Goal: Task Accomplishment & Management: Use online tool/utility

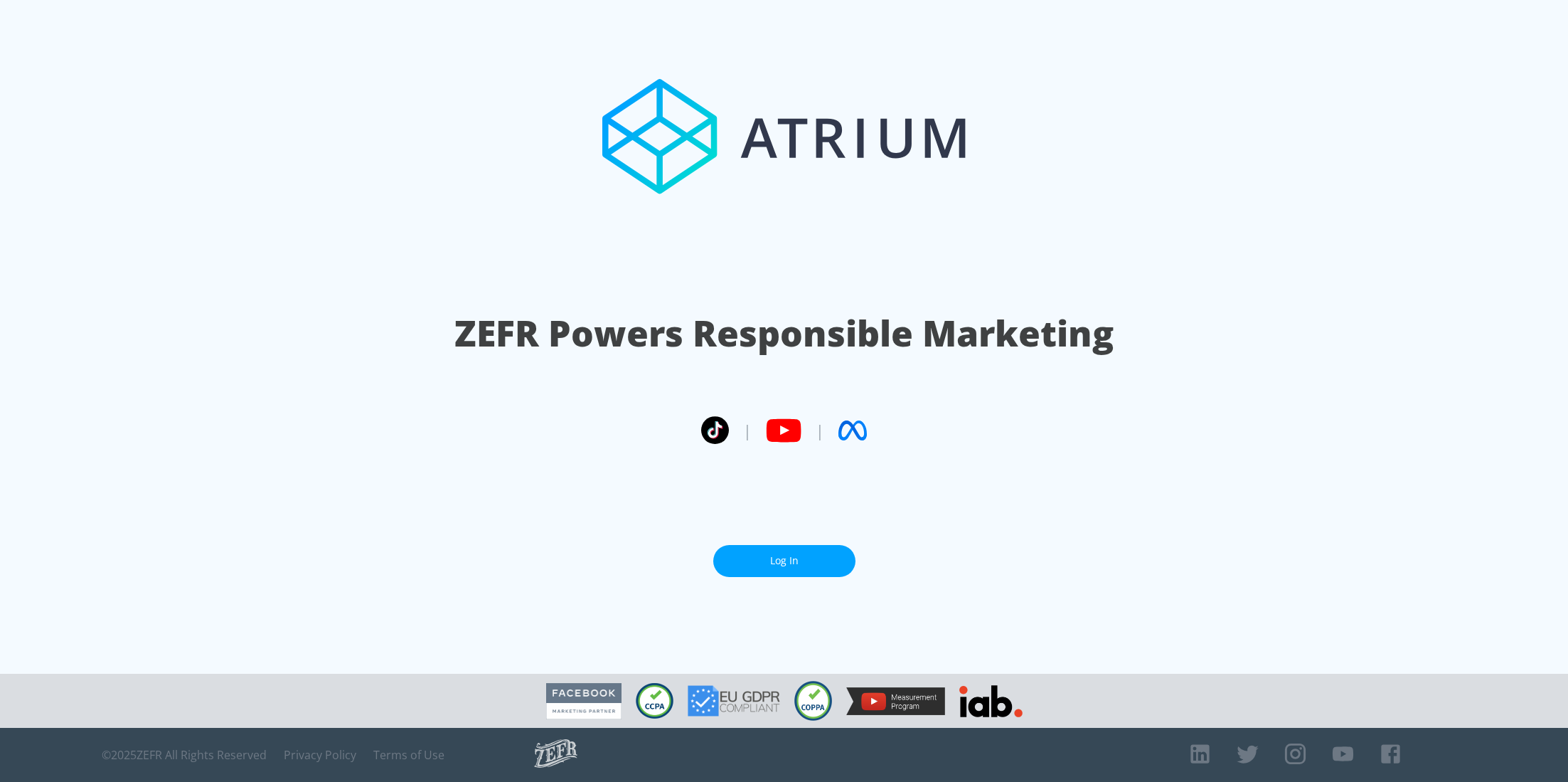
click at [803, 553] on link "Log In" at bounding box center [784, 561] width 142 height 32
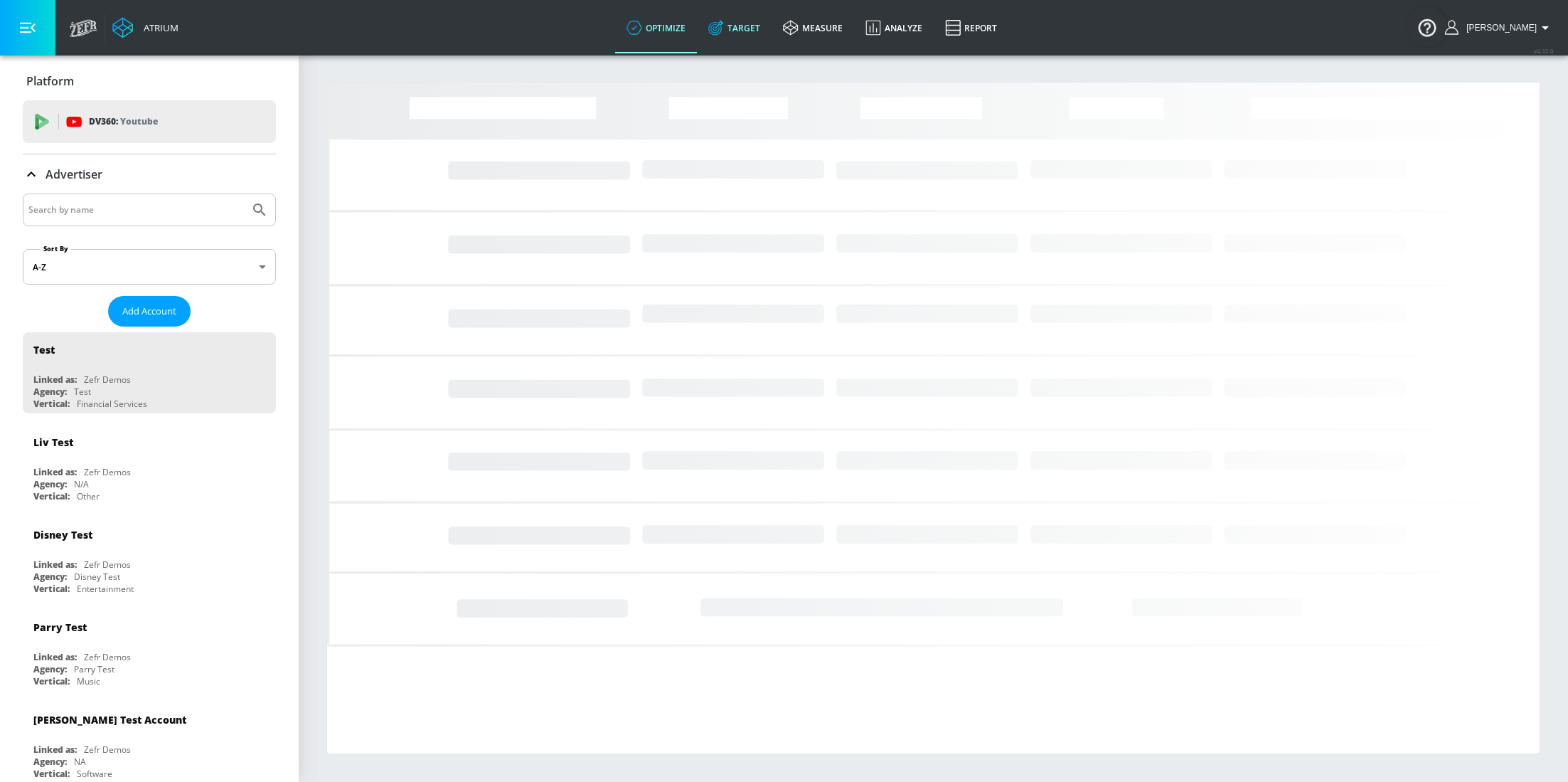
click at [756, 23] on link "Target" at bounding box center [735, 28] width 75 height 52
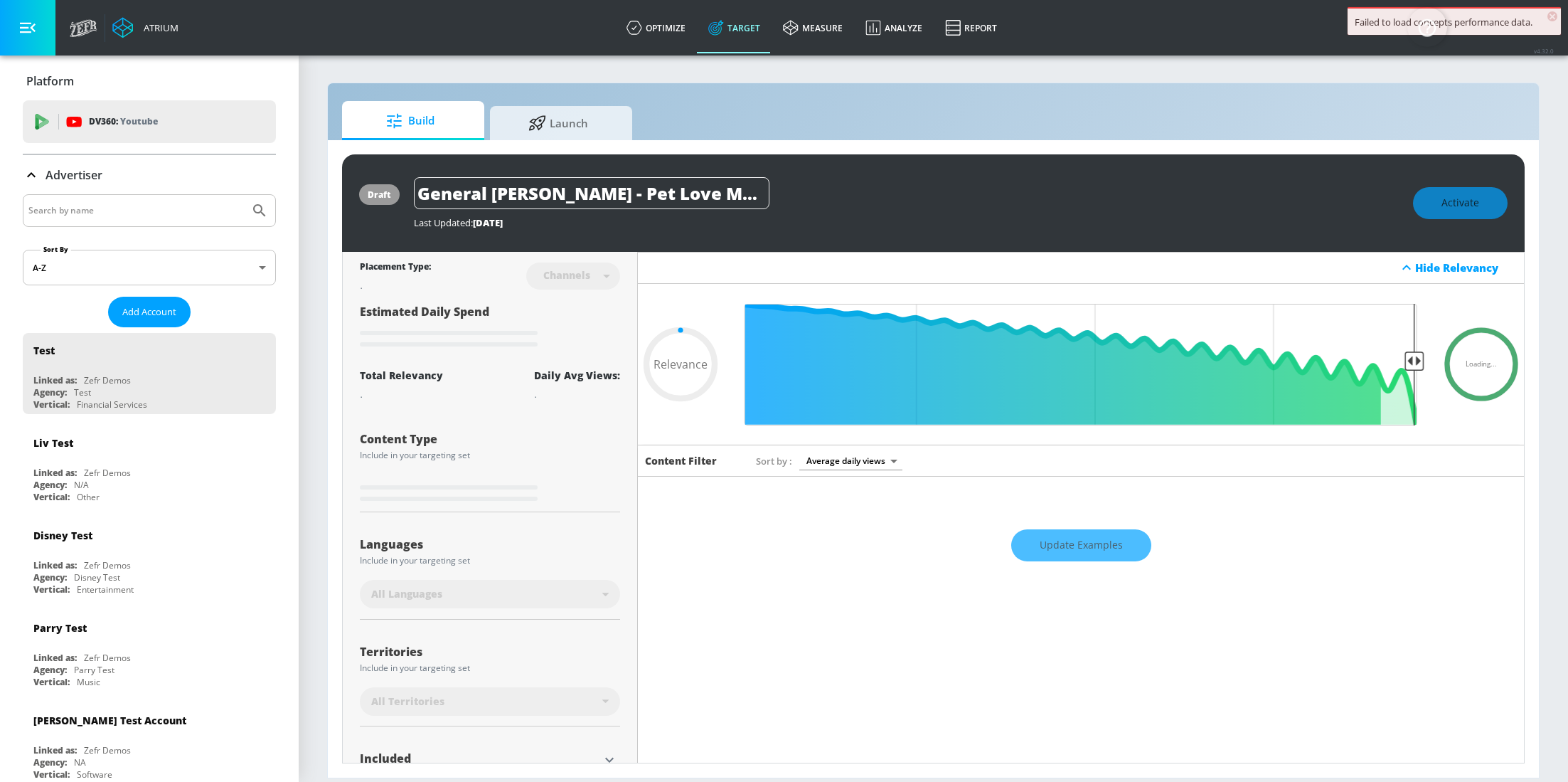
click at [75, 202] on input "Search by name" at bounding box center [136, 211] width 216 height 19
type input "0.67"
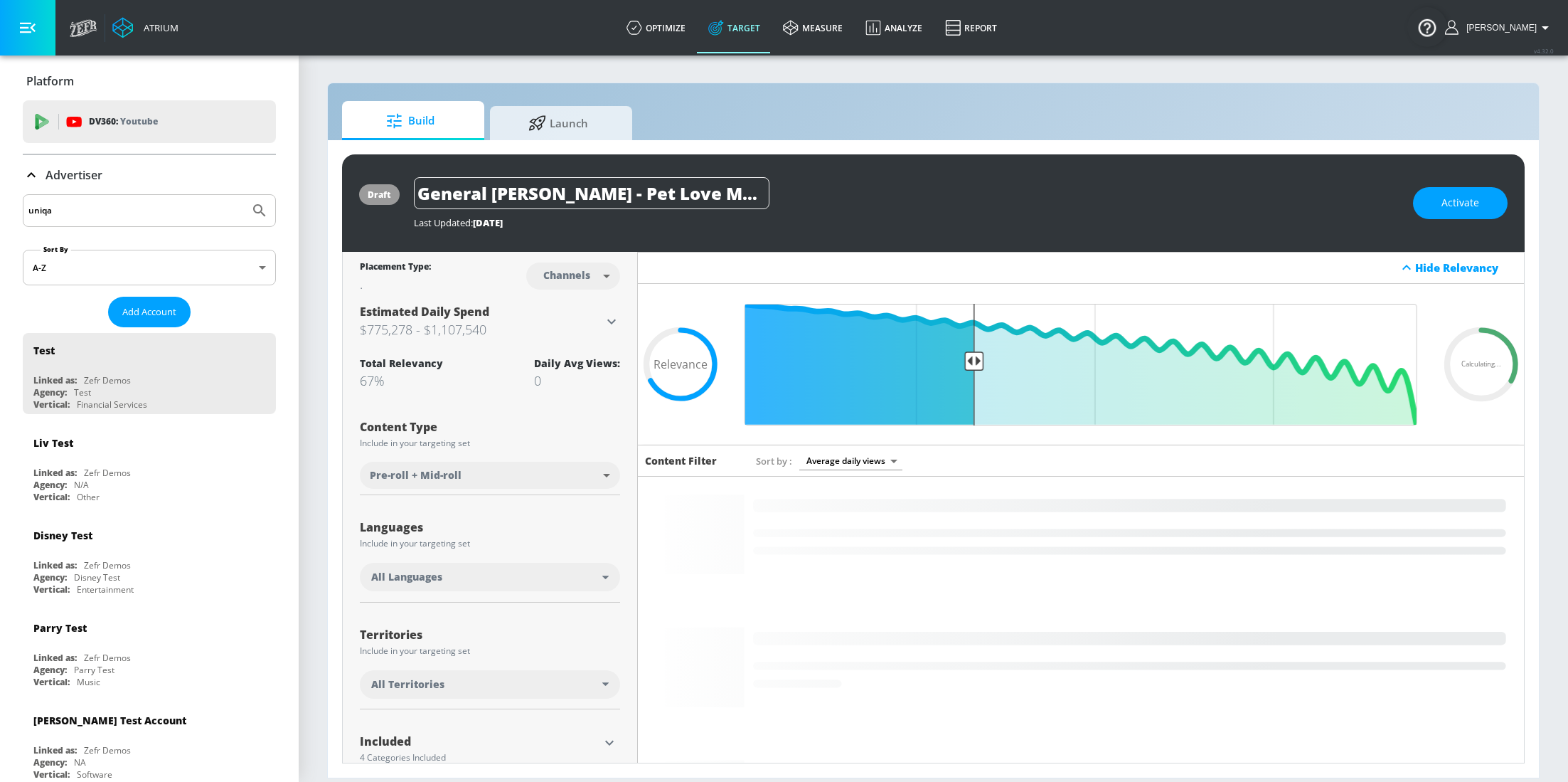
type input "uniqa"
click at [244, 195] on button "Submit Search" at bounding box center [259, 210] width 31 height 31
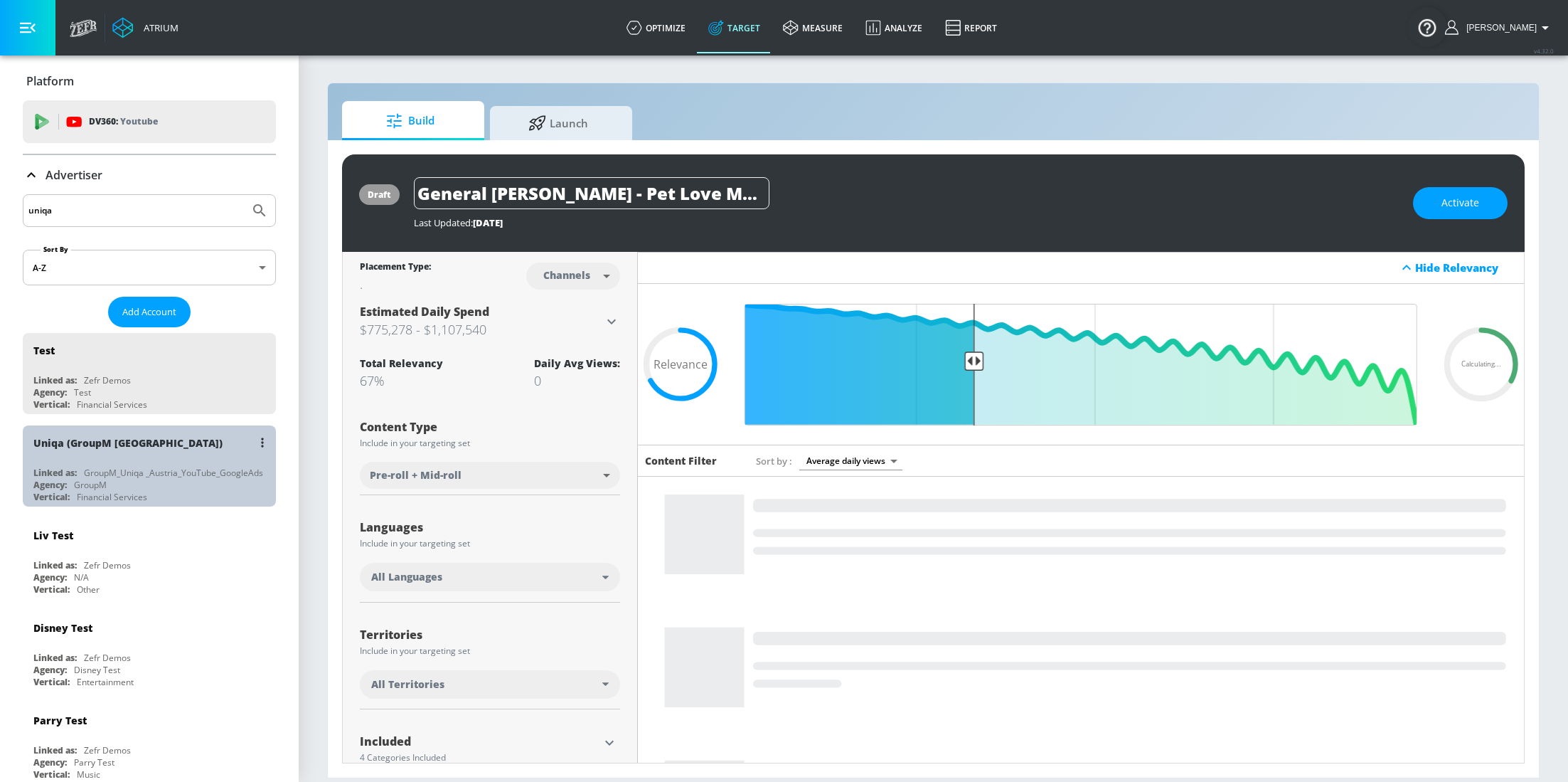
click at [107, 467] on div "GroupM_Uniqa _Austria_YouTube_GoogleAds" at bounding box center [173, 473] width 179 height 12
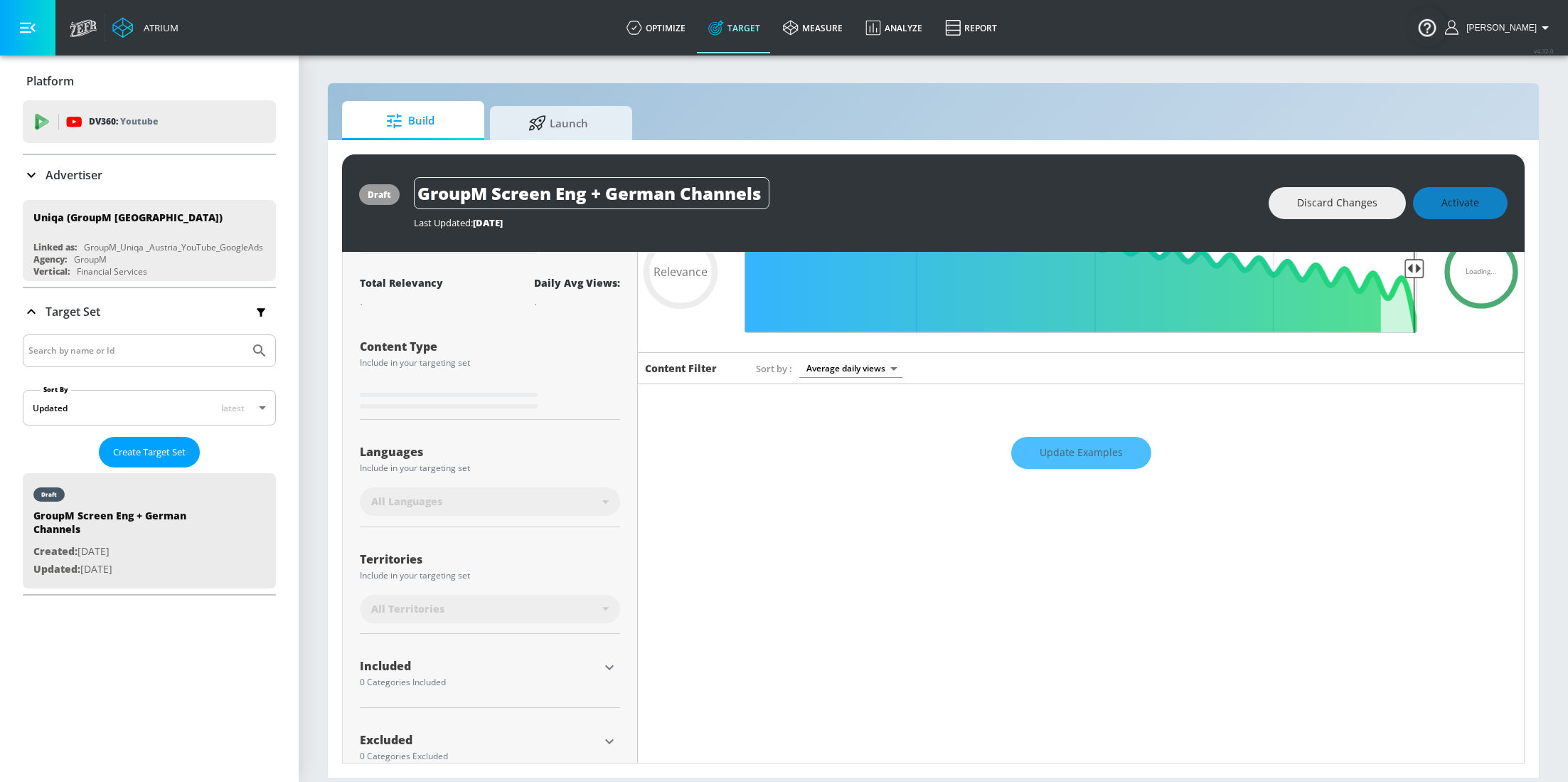
scroll to position [108, 0]
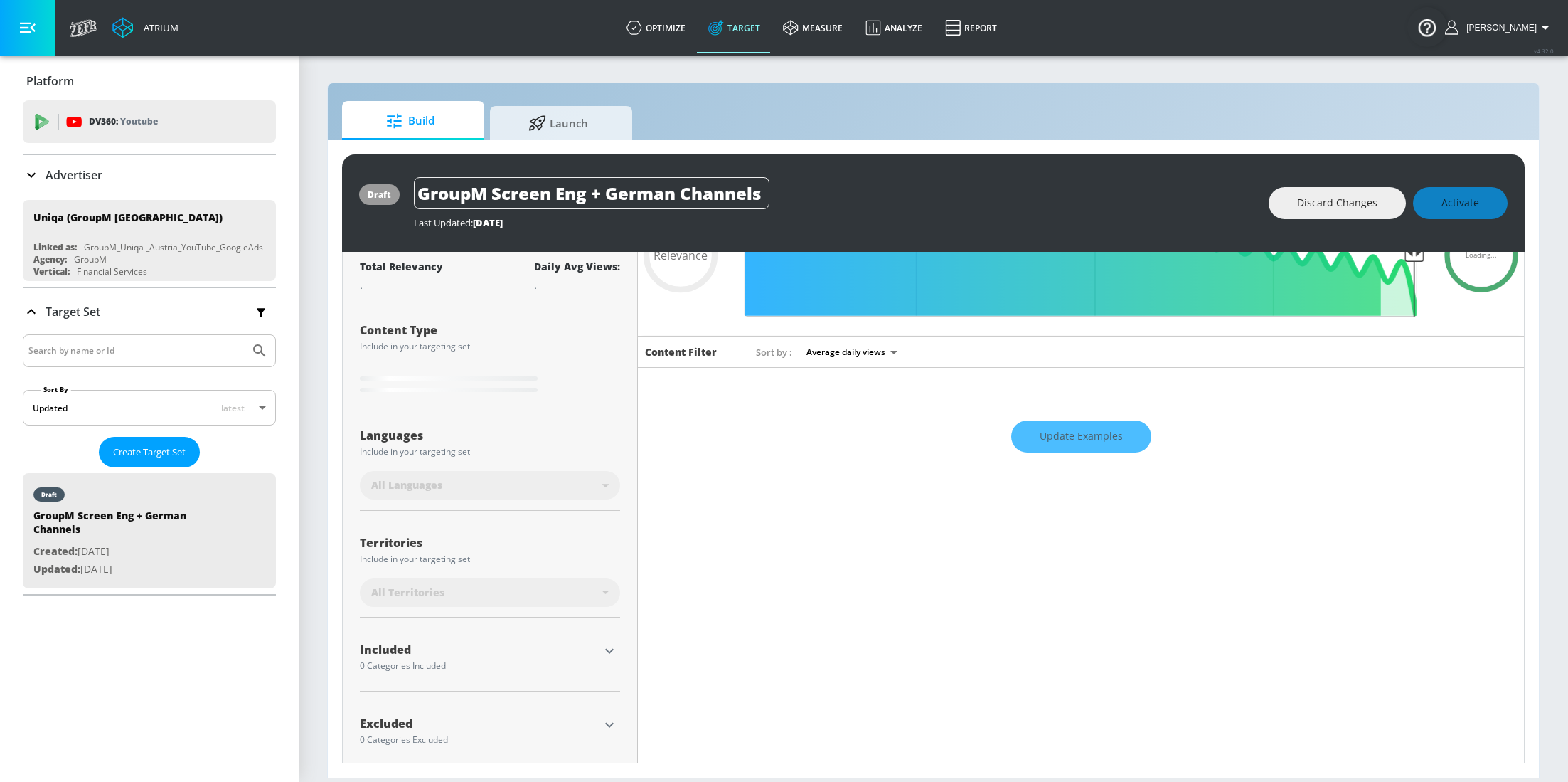
click at [1094, 434] on div "Update Examples" at bounding box center [1081, 436] width 887 height 50
type input "0.58"
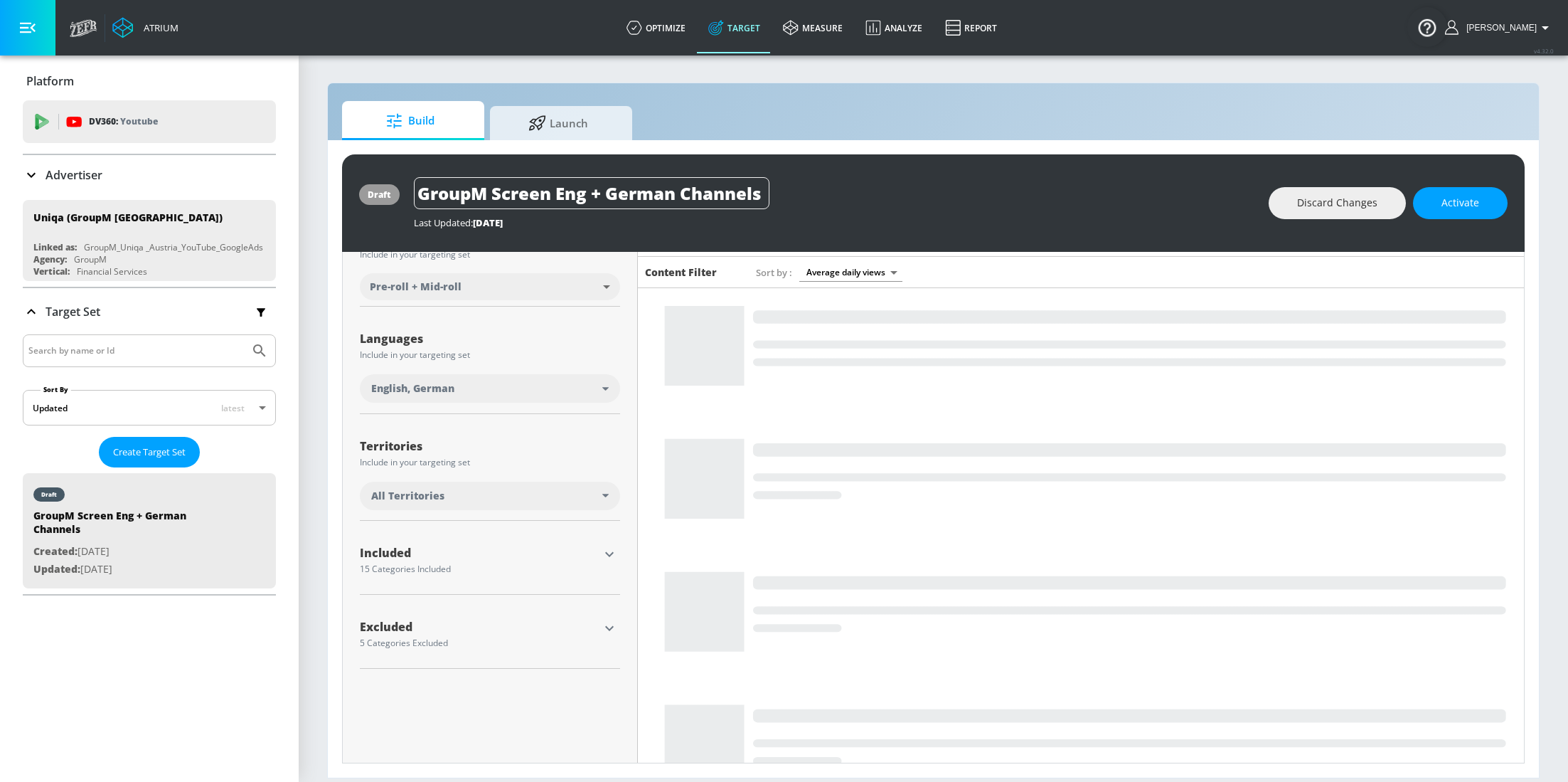
scroll to position [205, 0]
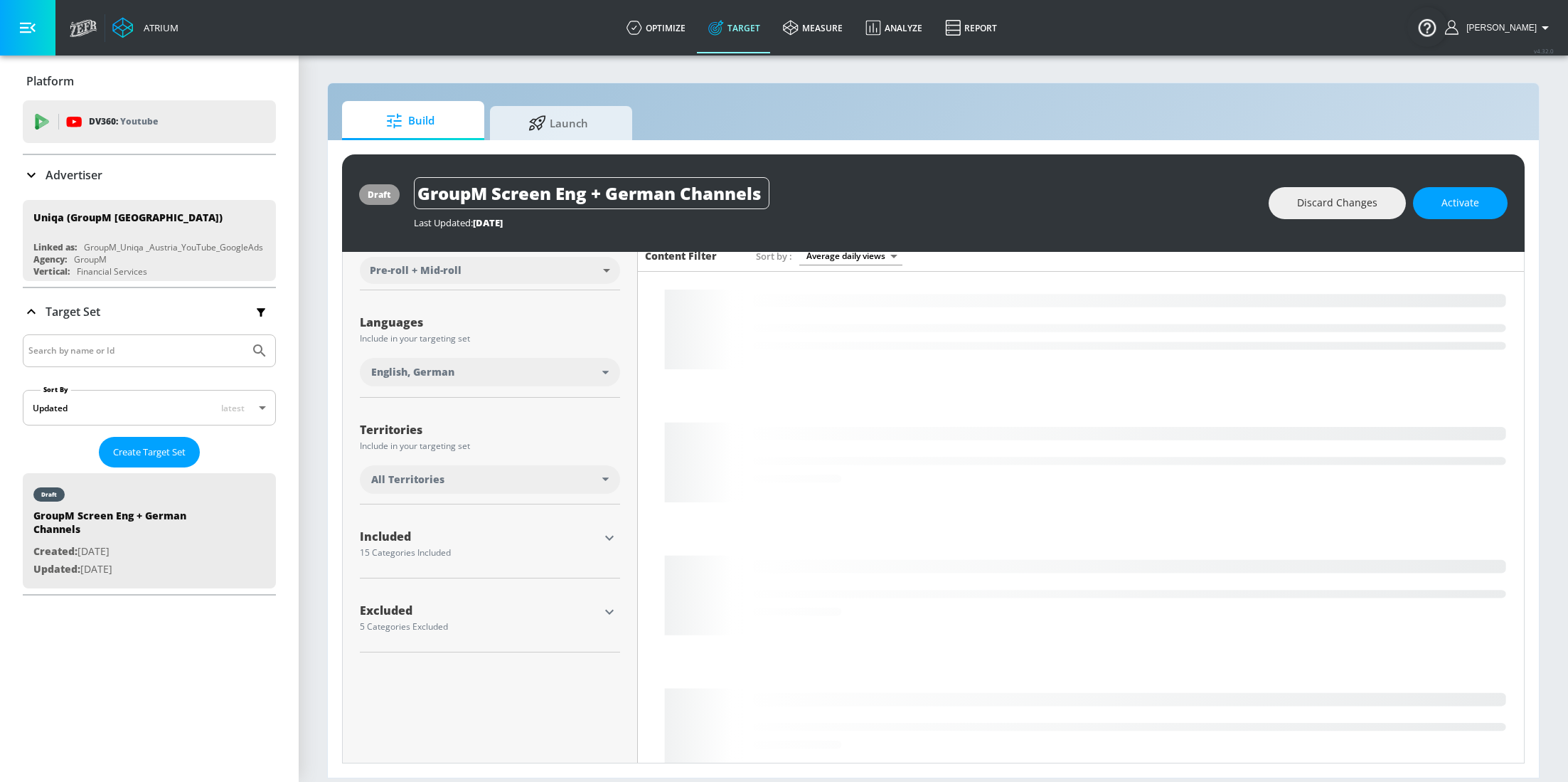
click at [611, 531] on icon "button" at bounding box center [609, 538] width 17 height 17
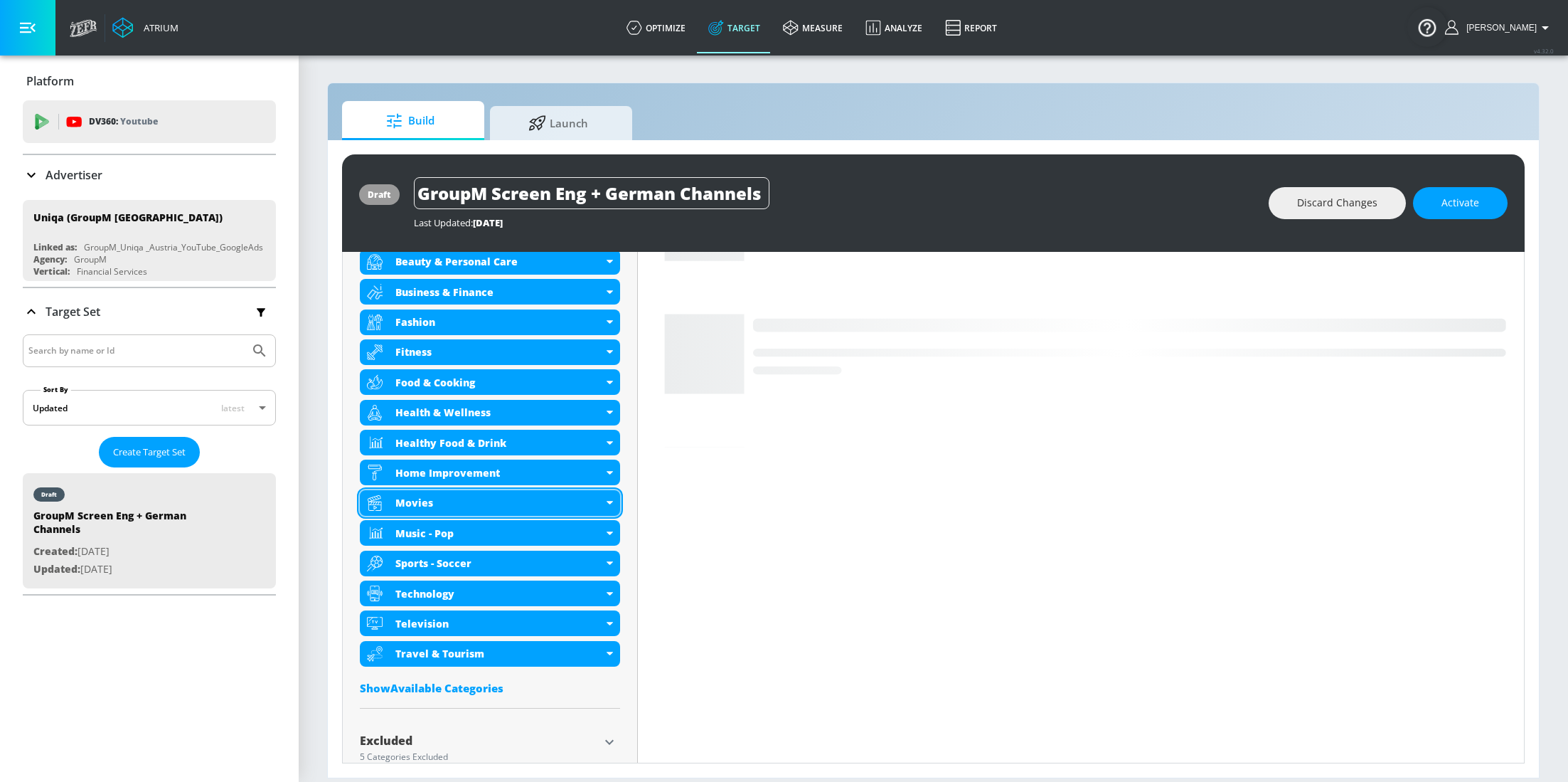
scroll to position [609, 0]
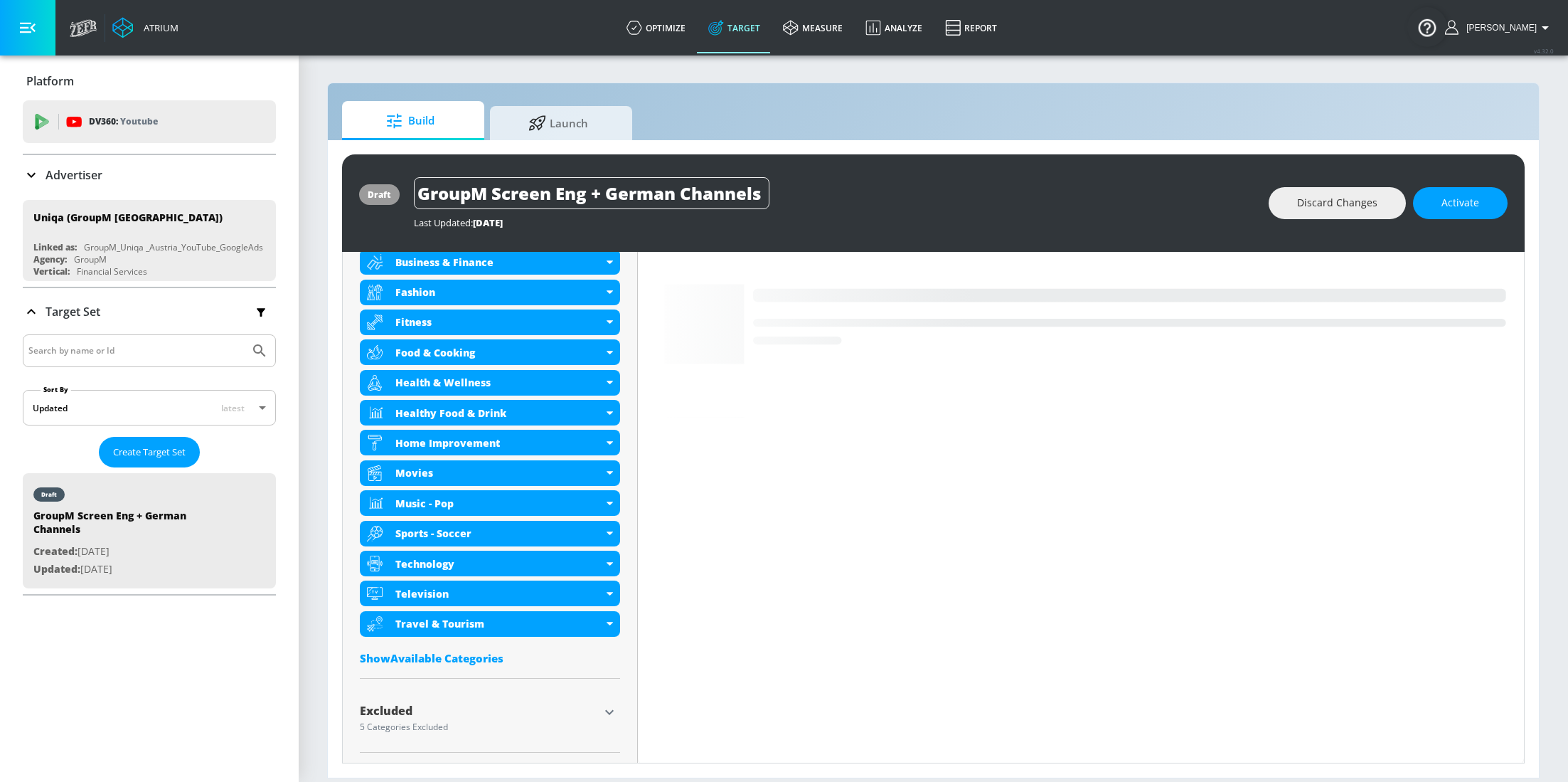
click at [607, 714] on icon "button" at bounding box center [609, 712] width 17 height 17
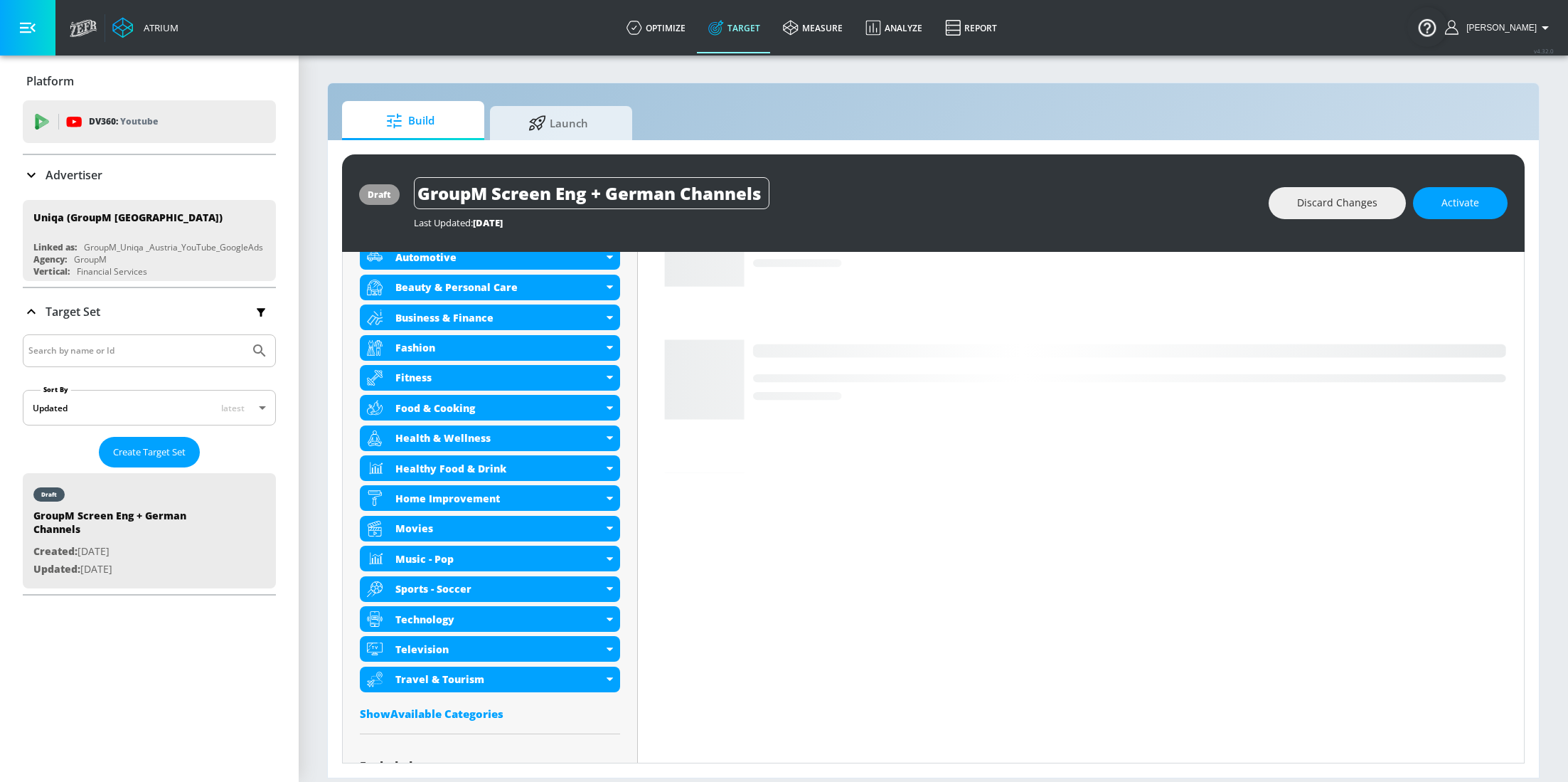
scroll to position [548, 0]
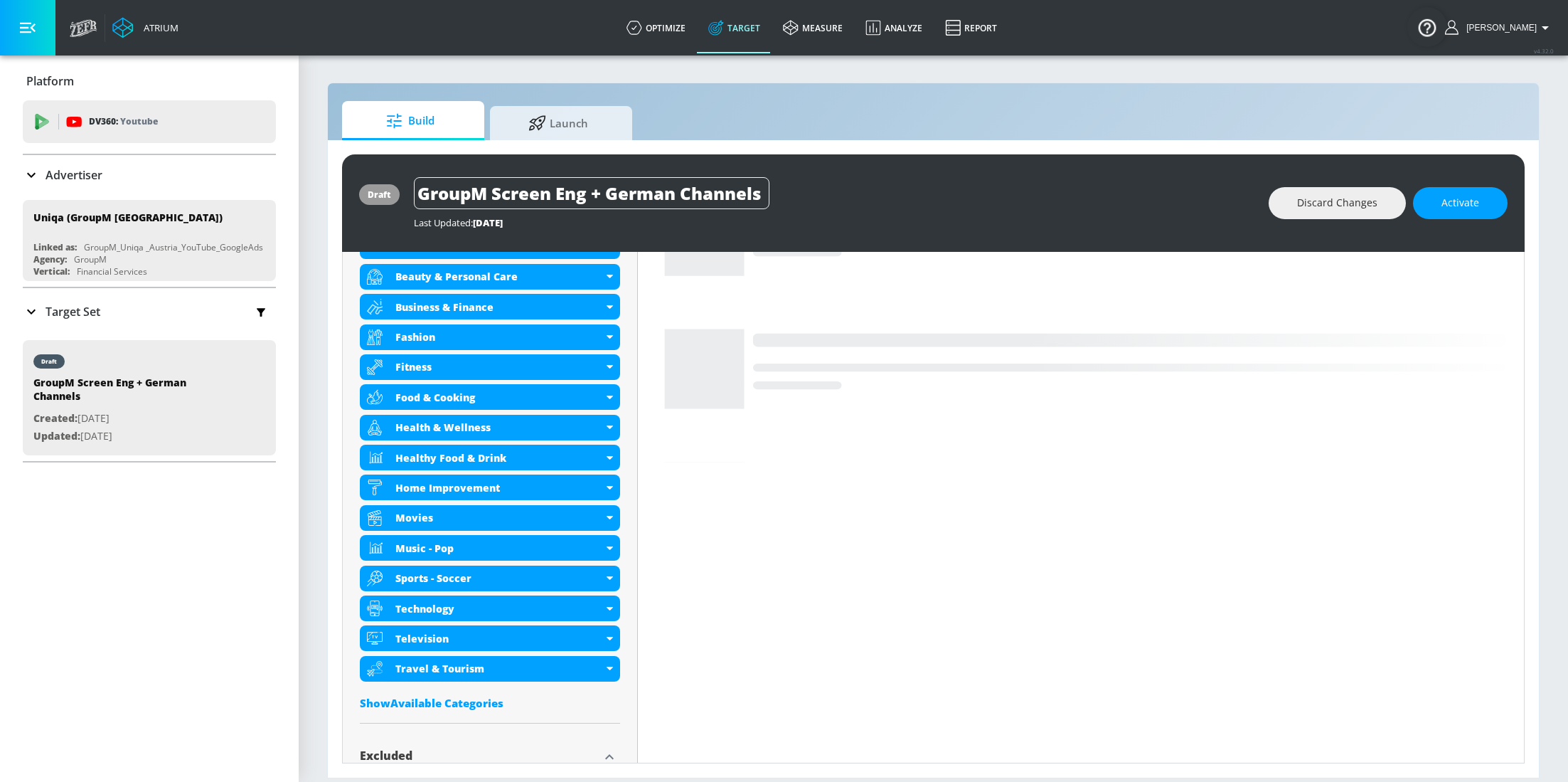
scroll to position [733, 0]
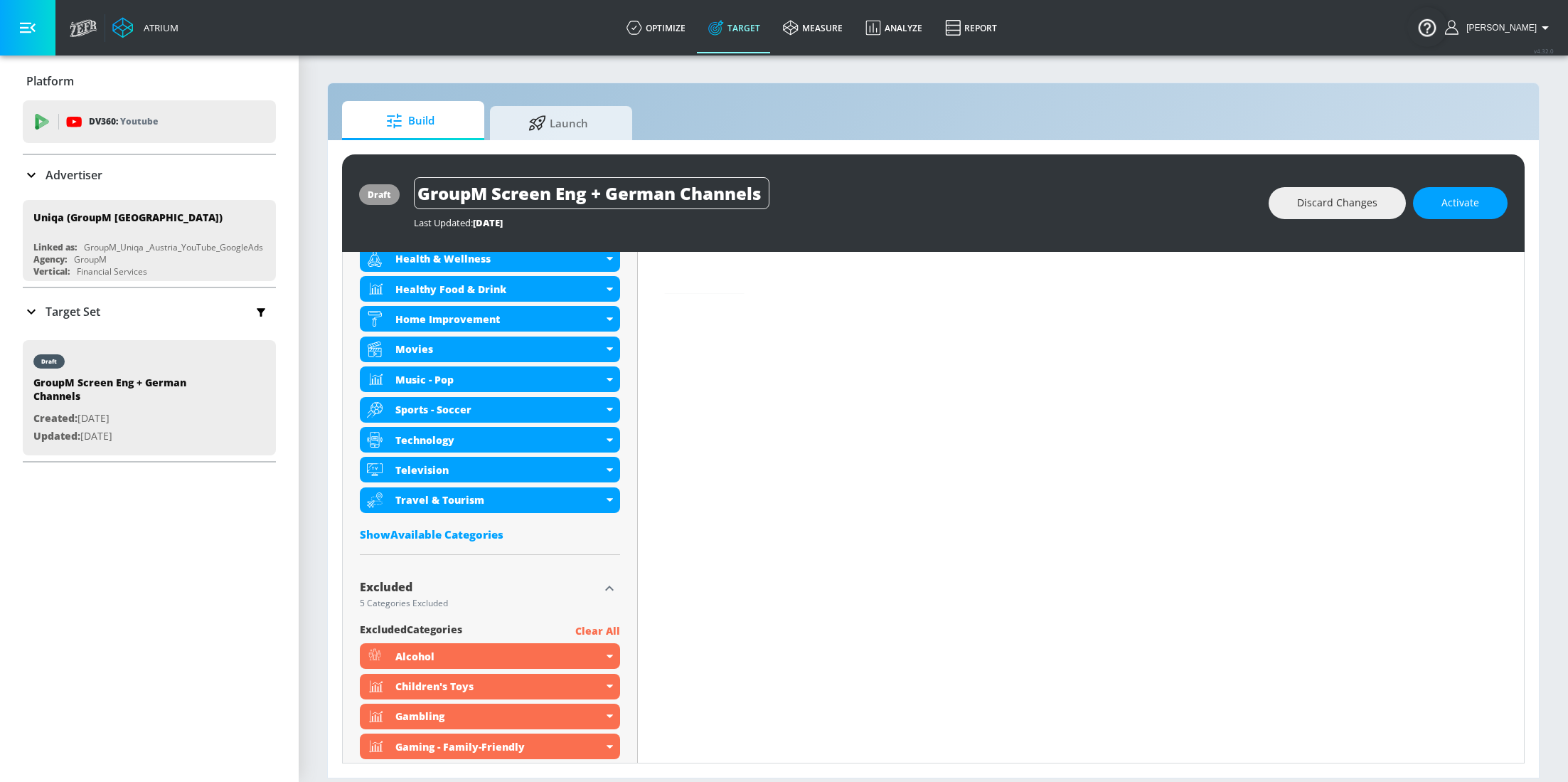
click at [437, 528] on div "Show Available Categories" at bounding box center [490, 534] width 260 height 14
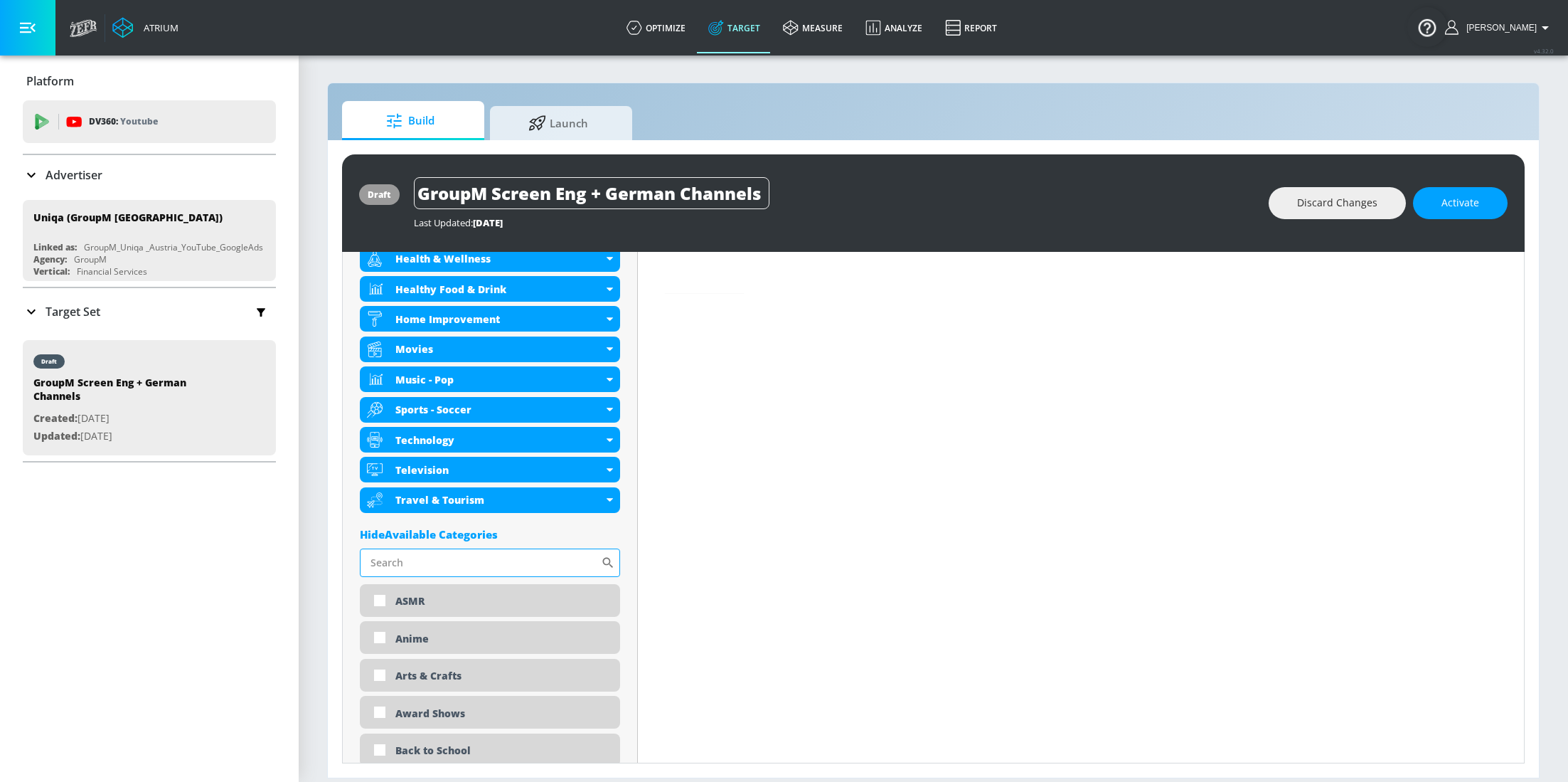
click at [446, 555] on input "Sort By" at bounding box center [480, 563] width 241 height 28
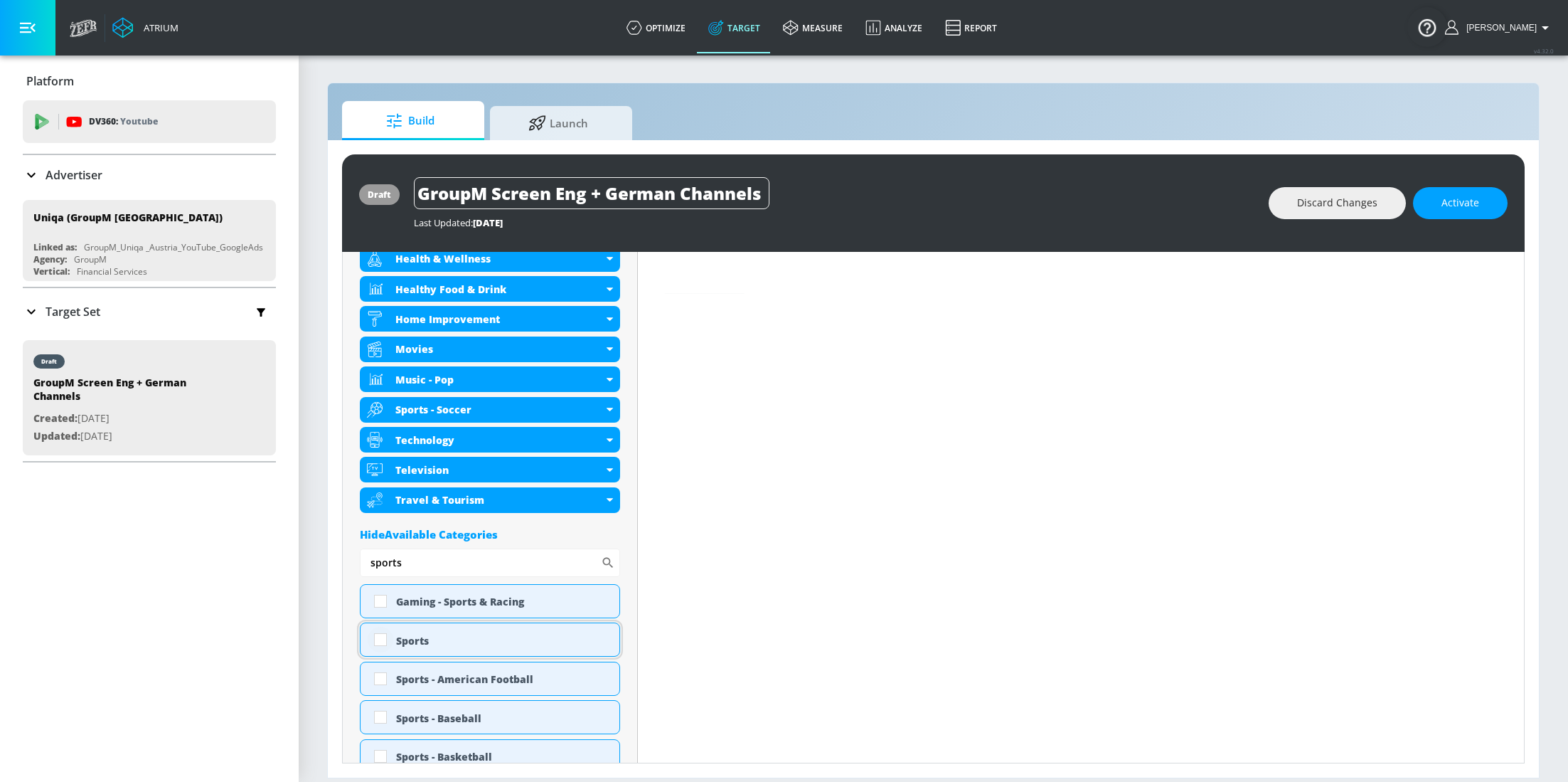
type input "sports"
click at [383, 639] on input "checkbox" at bounding box center [380, 639] width 26 height 26
checkbox input "true"
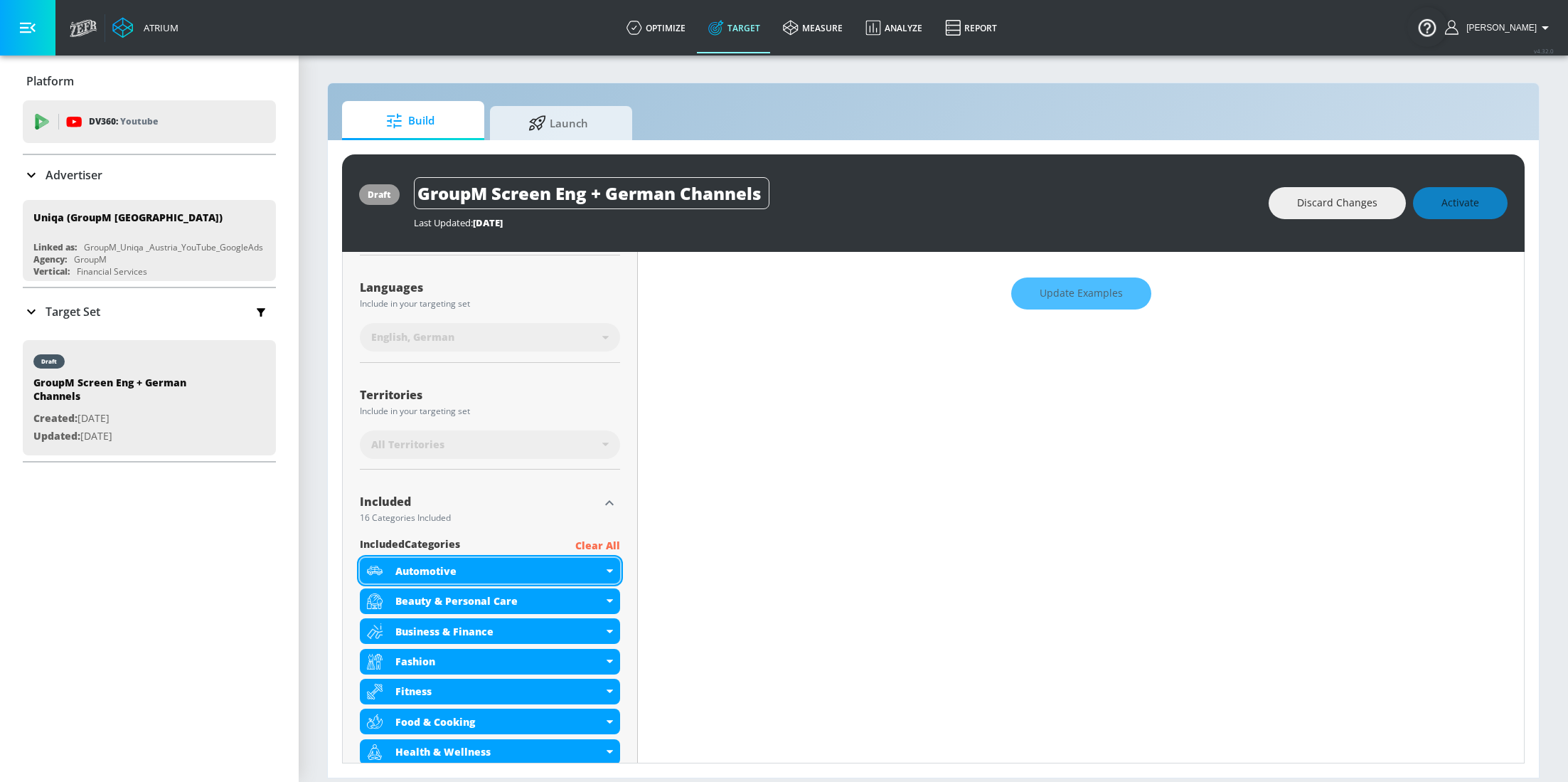
scroll to position [0, 0]
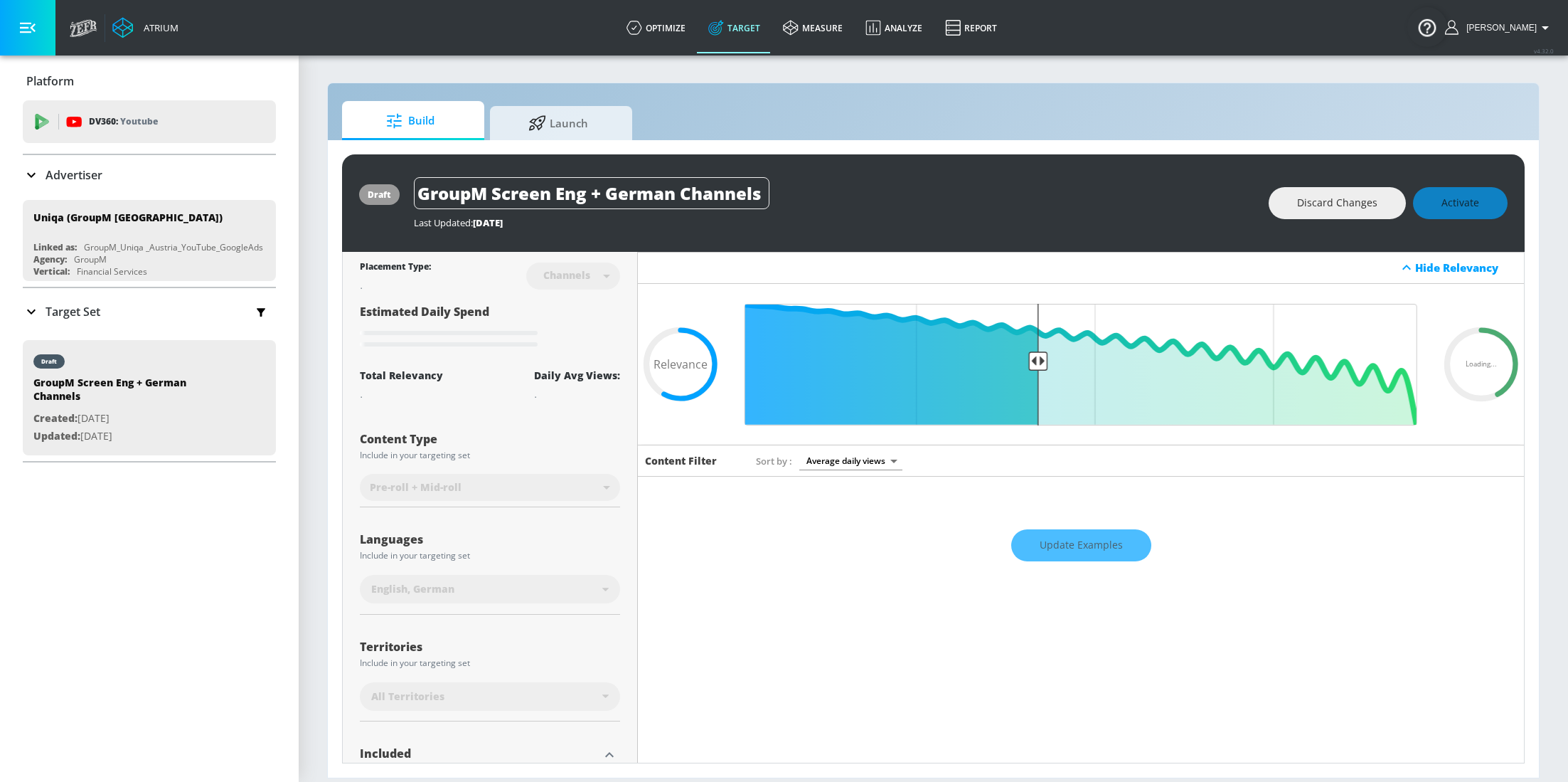
click at [1094, 551] on div "Update Examples" at bounding box center [1081, 545] width 887 height 50
click at [1104, 550] on div "Update Examples" at bounding box center [1081, 545] width 887 height 50
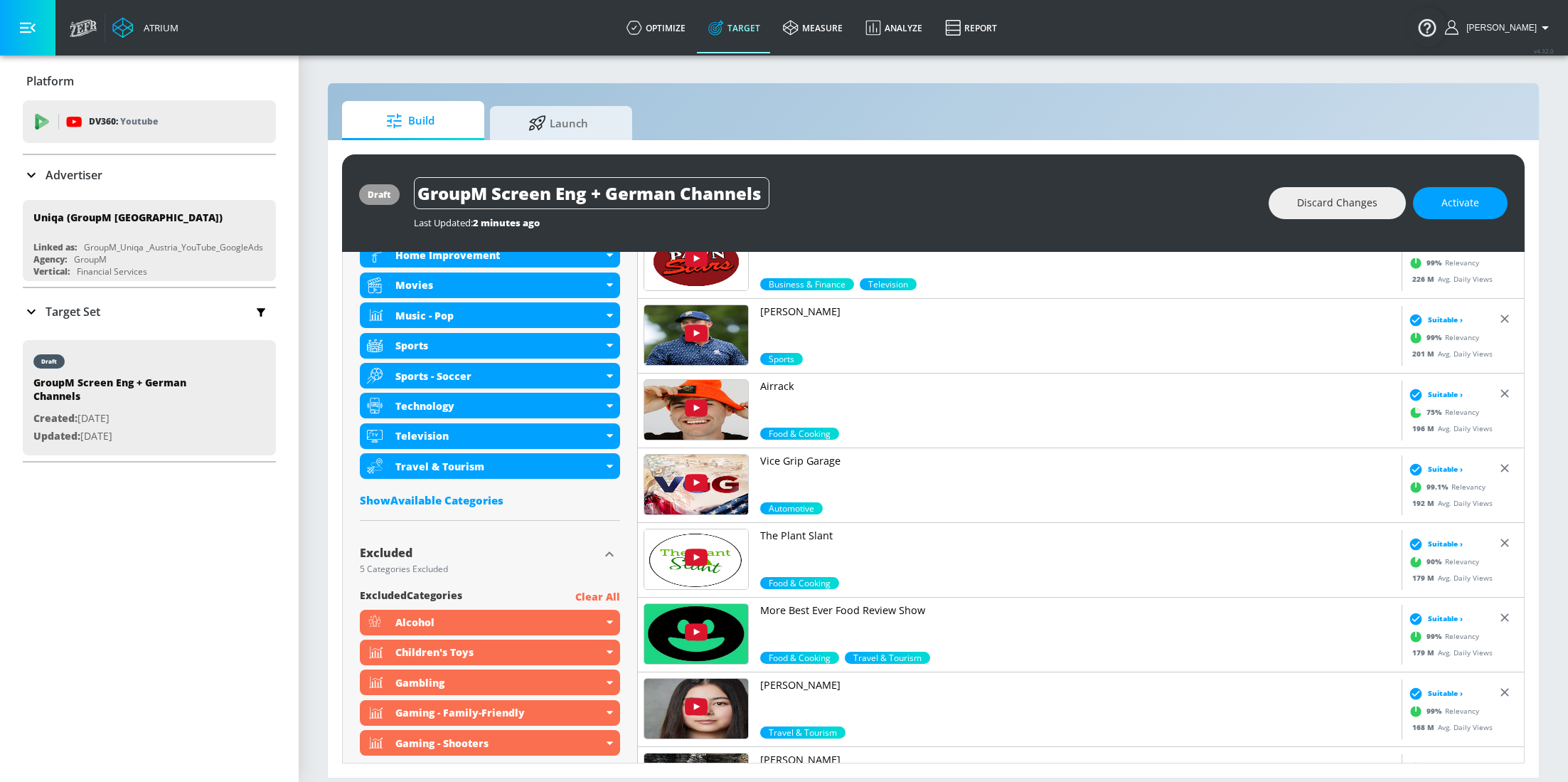
scroll to position [898, 0]
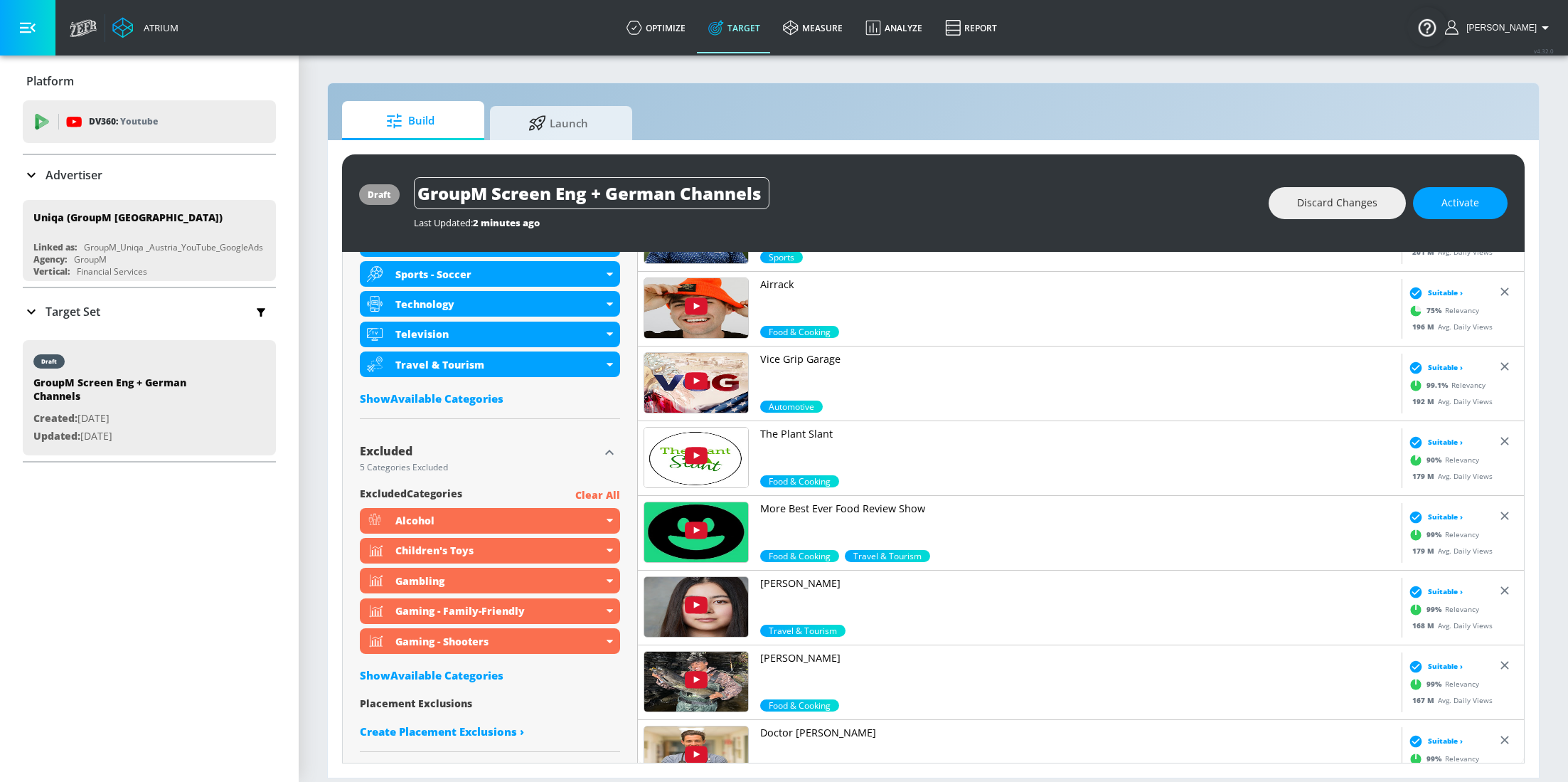
click at [461, 398] on div "Show Available Categories" at bounding box center [490, 398] width 260 height 14
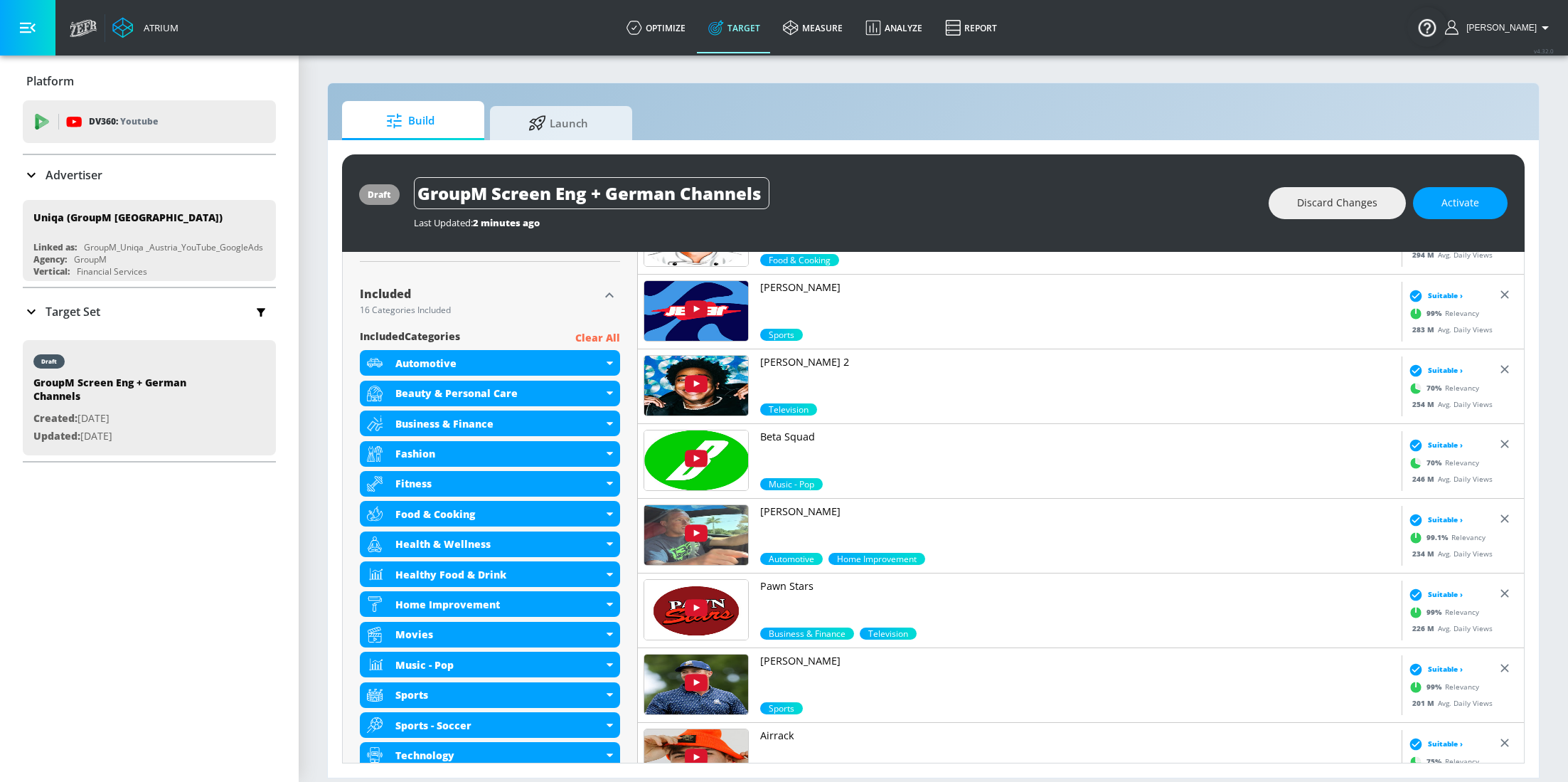
scroll to position [0, 0]
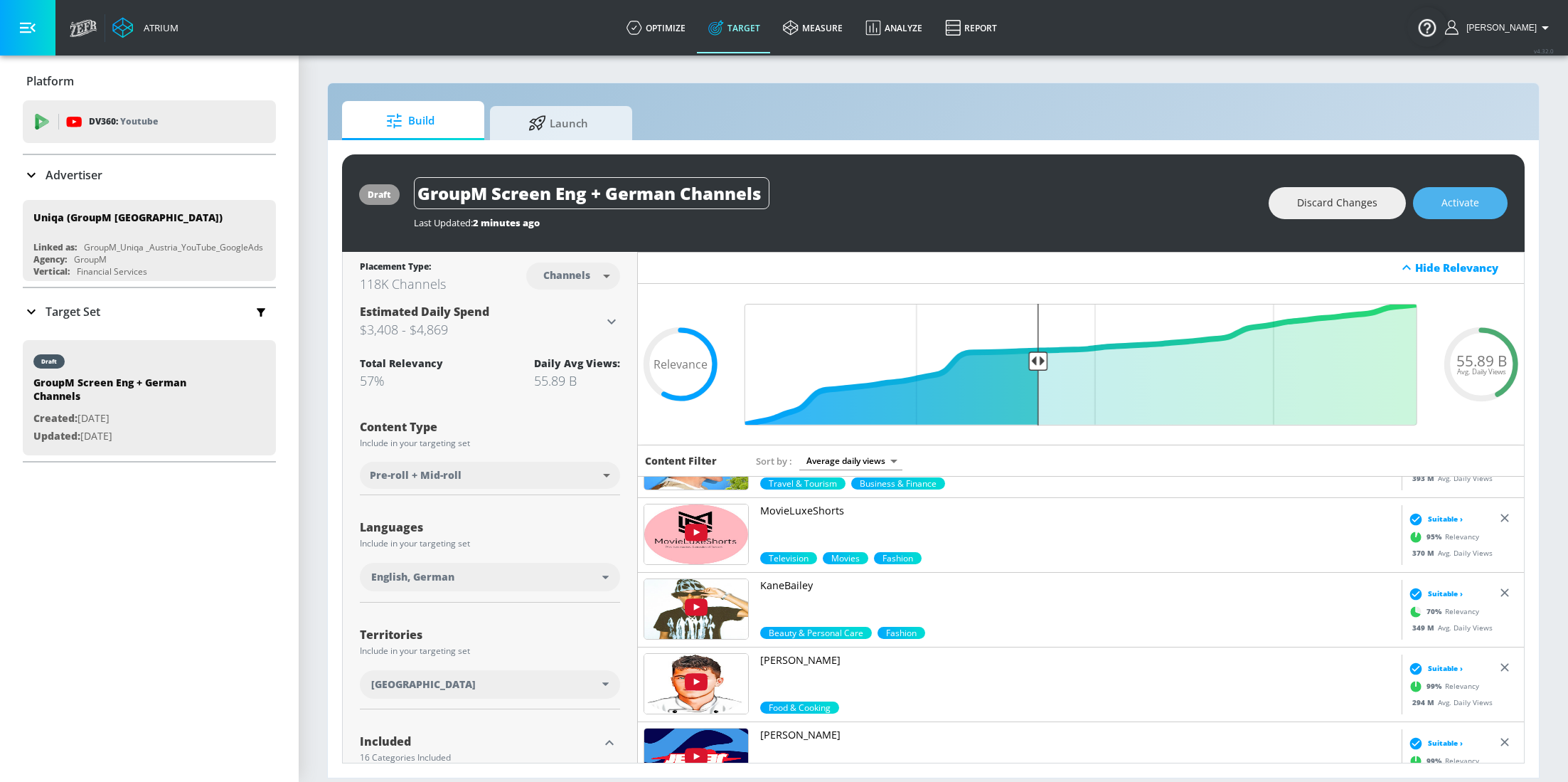
click at [1469, 207] on span "Activate" at bounding box center [1461, 203] width 37 height 18
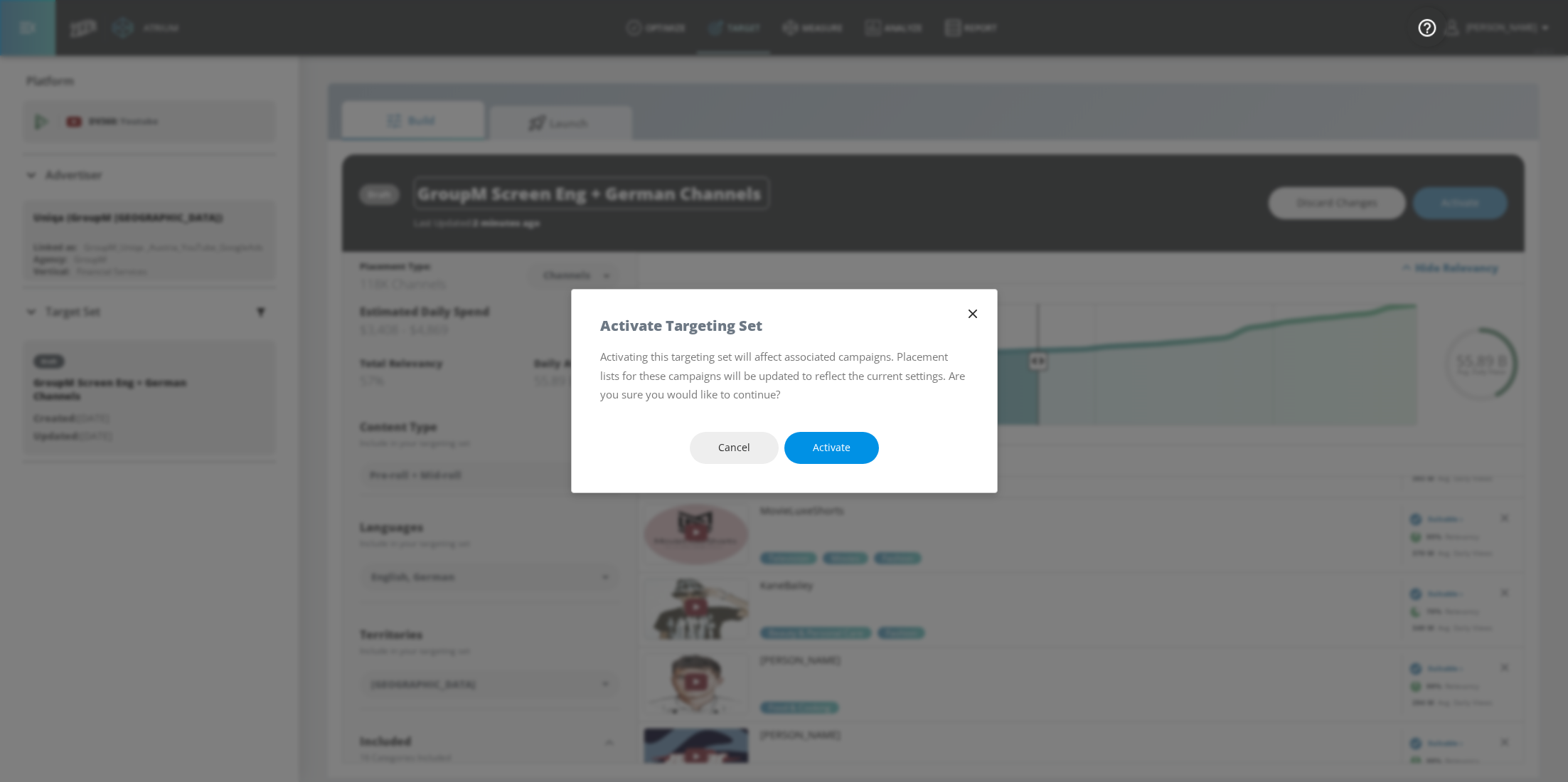
click at [853, 450] on button "Activate" at bounding box center [832, 448] width 94 height 32
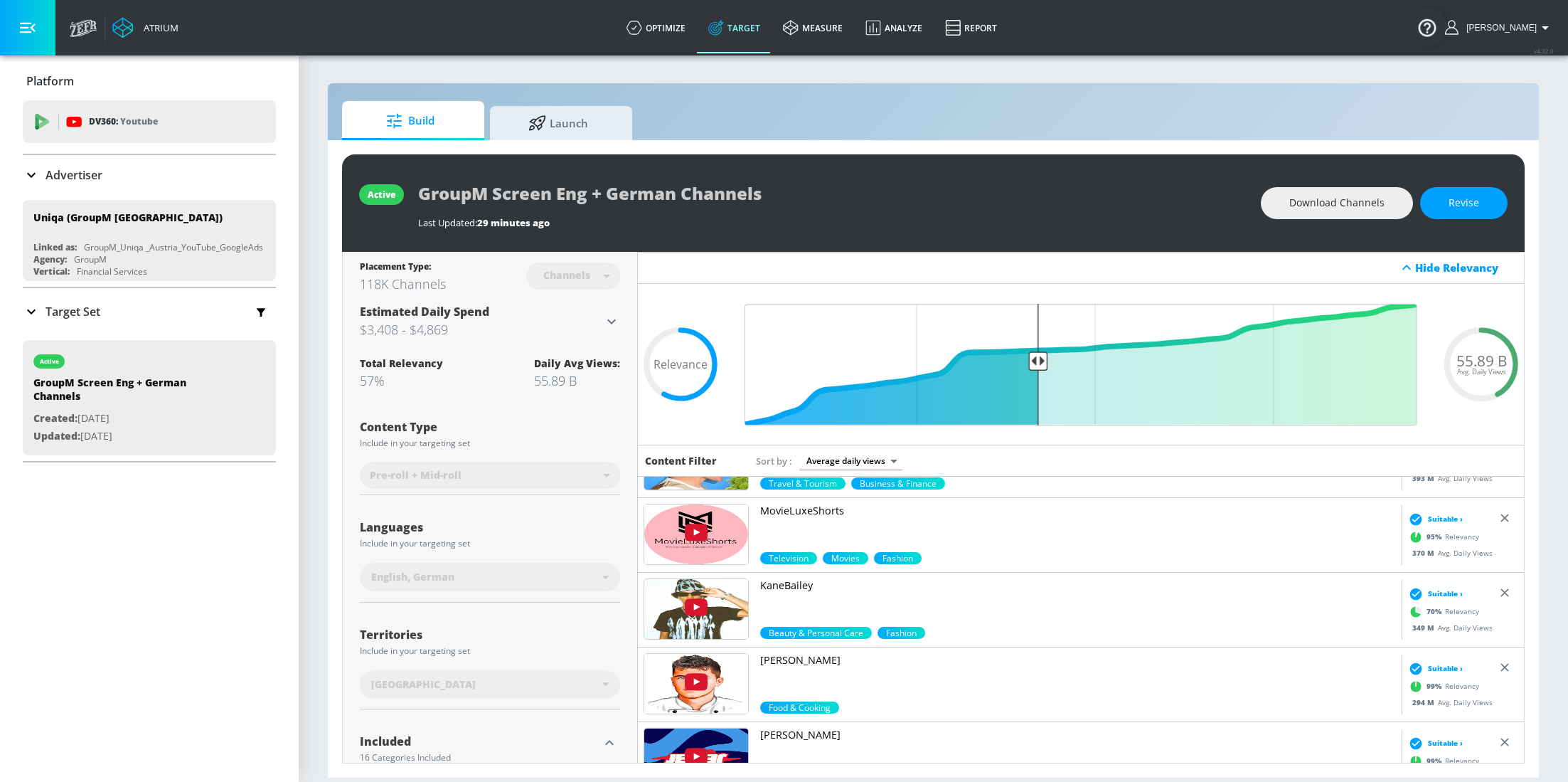
click at [85, 166] on div "Advertiser" at bounding box center [63, 174] width 80 height 17
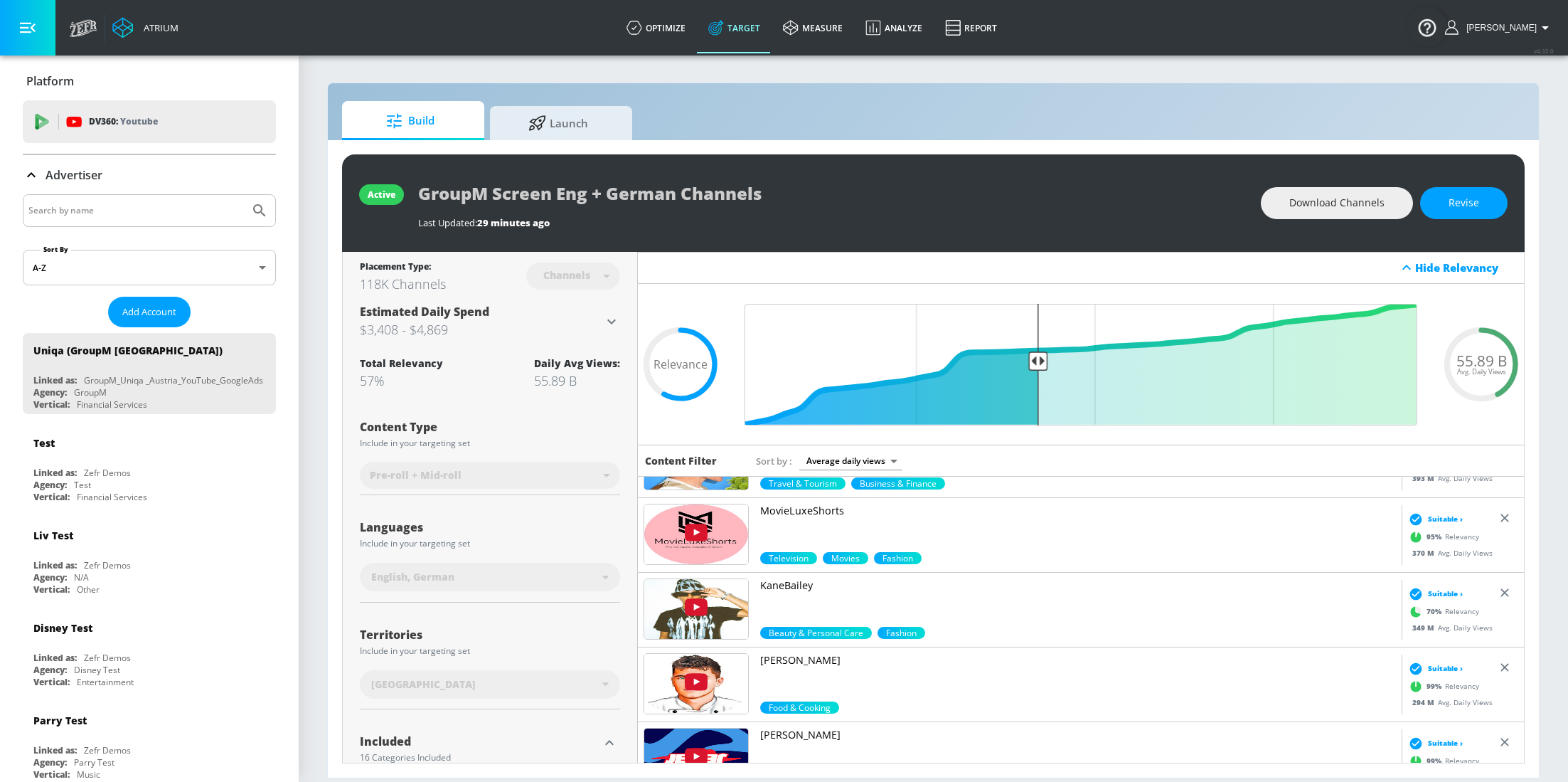
click at [136, 202] on input "Search by name" at bounding box center [136, 211] width 216 height 19
click at [244, 195] on button "Submit Search" at bounding box center [259, 210] width 31 height 31
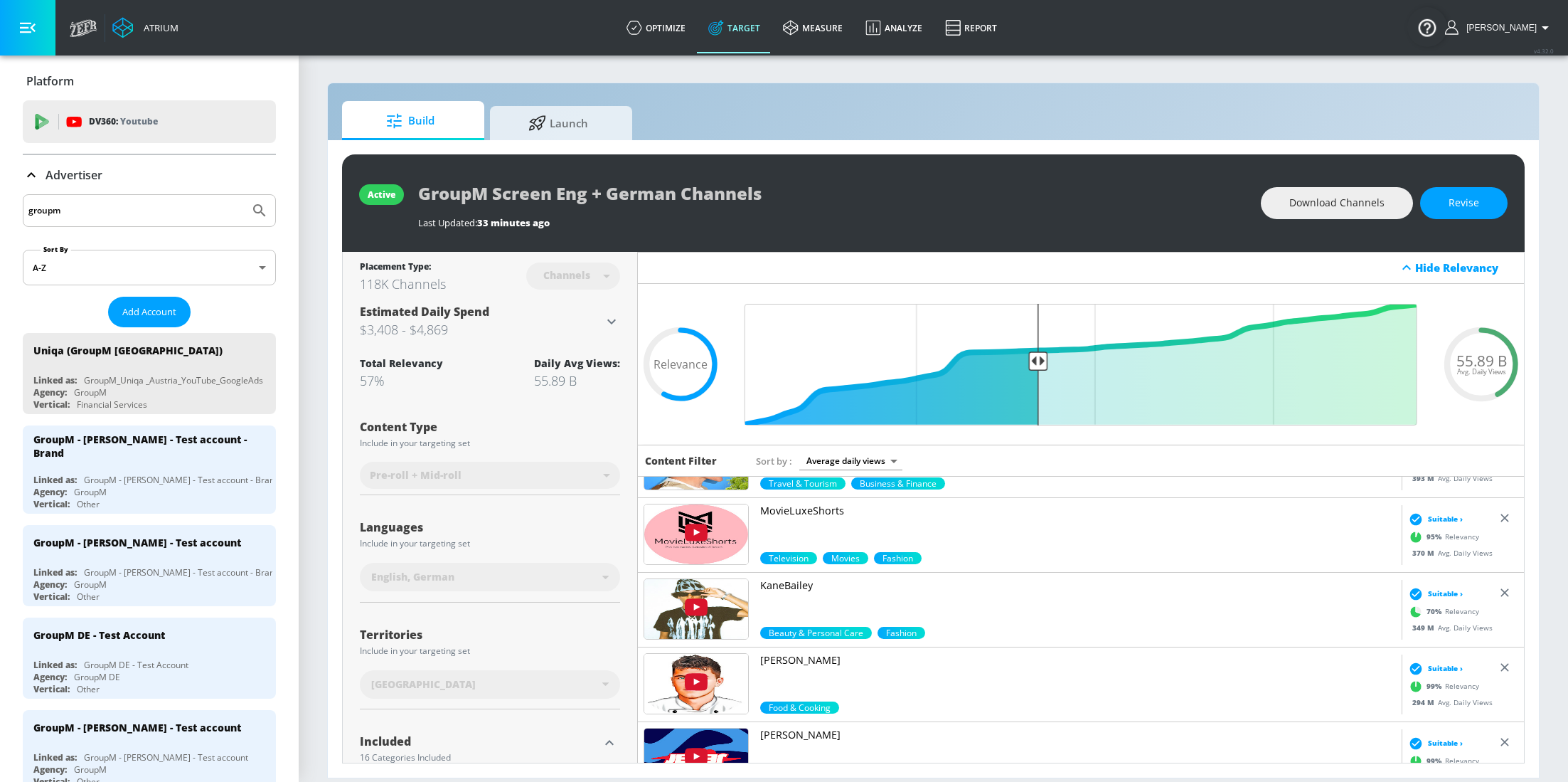
click at [131, 198] on div "groupm" at bounding box center [149, 211] width 253 height 33
click at [145, 205] on input "groupm" at bounding box center [136, 211] width 216 height 19
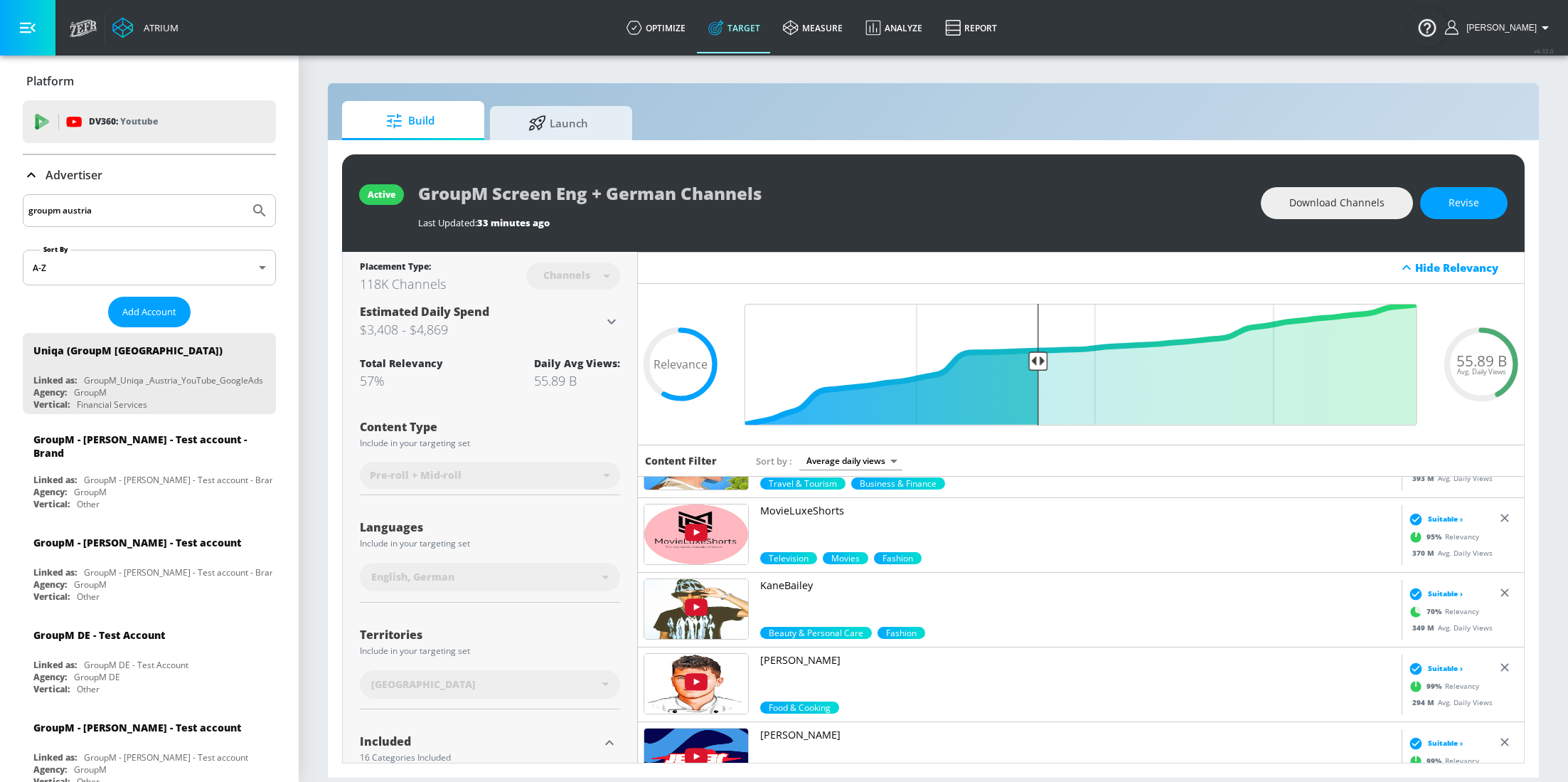
type input "groupm austria"
click at [244, 195] on button "Submit Search" at bounding box center [259, 210] width 31 height 31
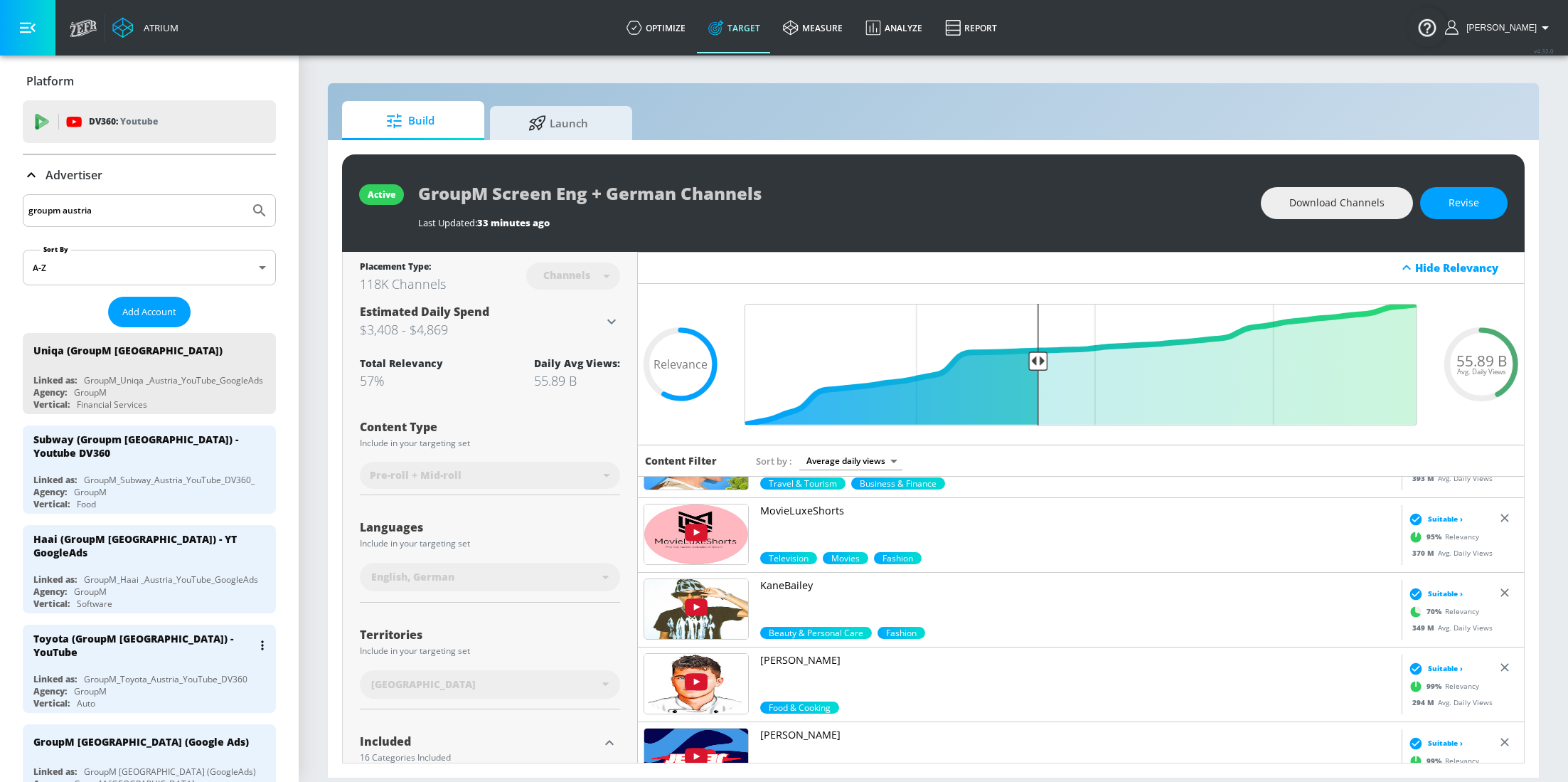
scroll to position [138, 0]
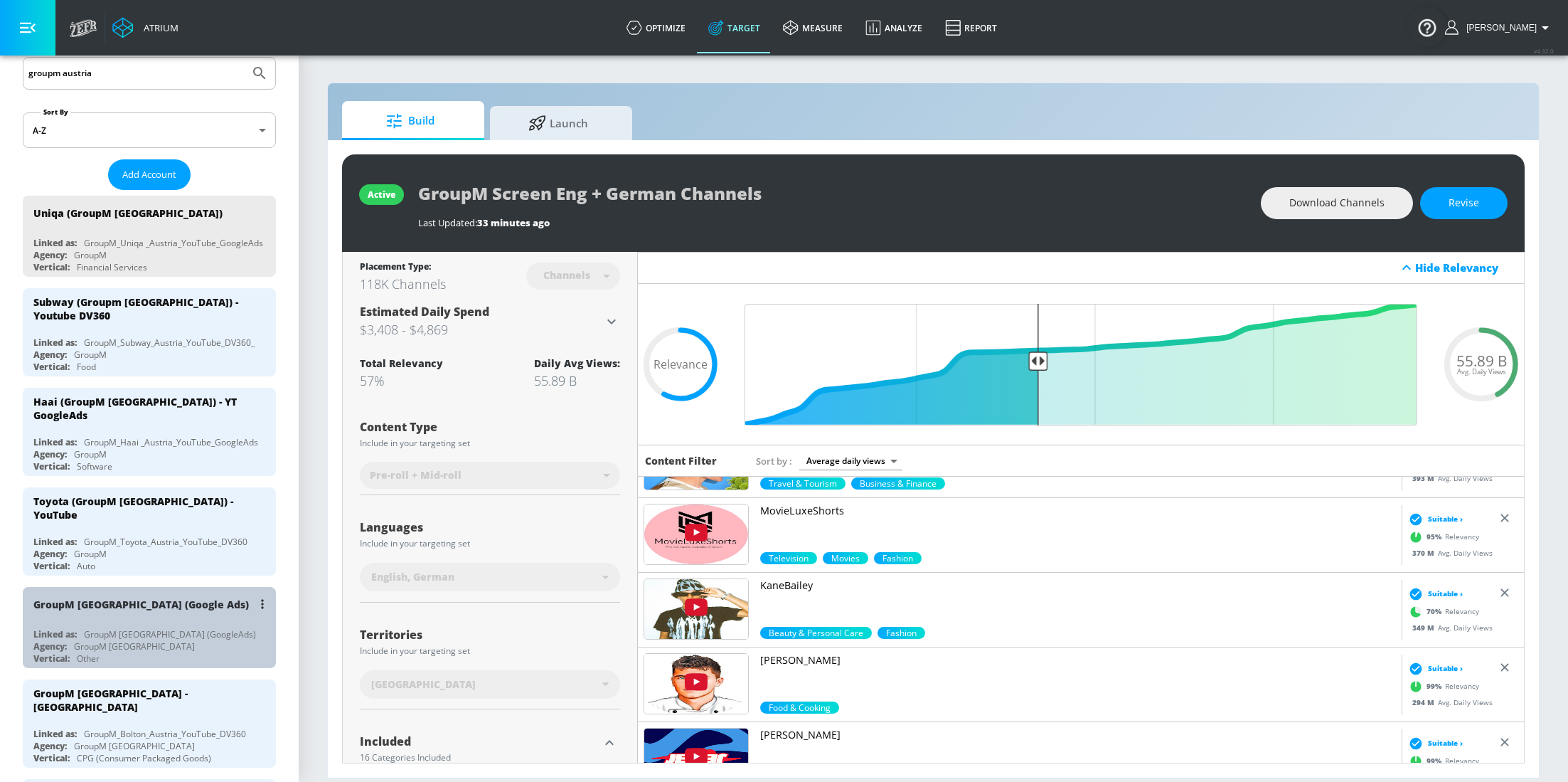
click at [147, 628] on div "GroupM [GEOGRAPHIC_DATA] (GoogleAds)" at bounding box center [170, 634] width 172 height 12
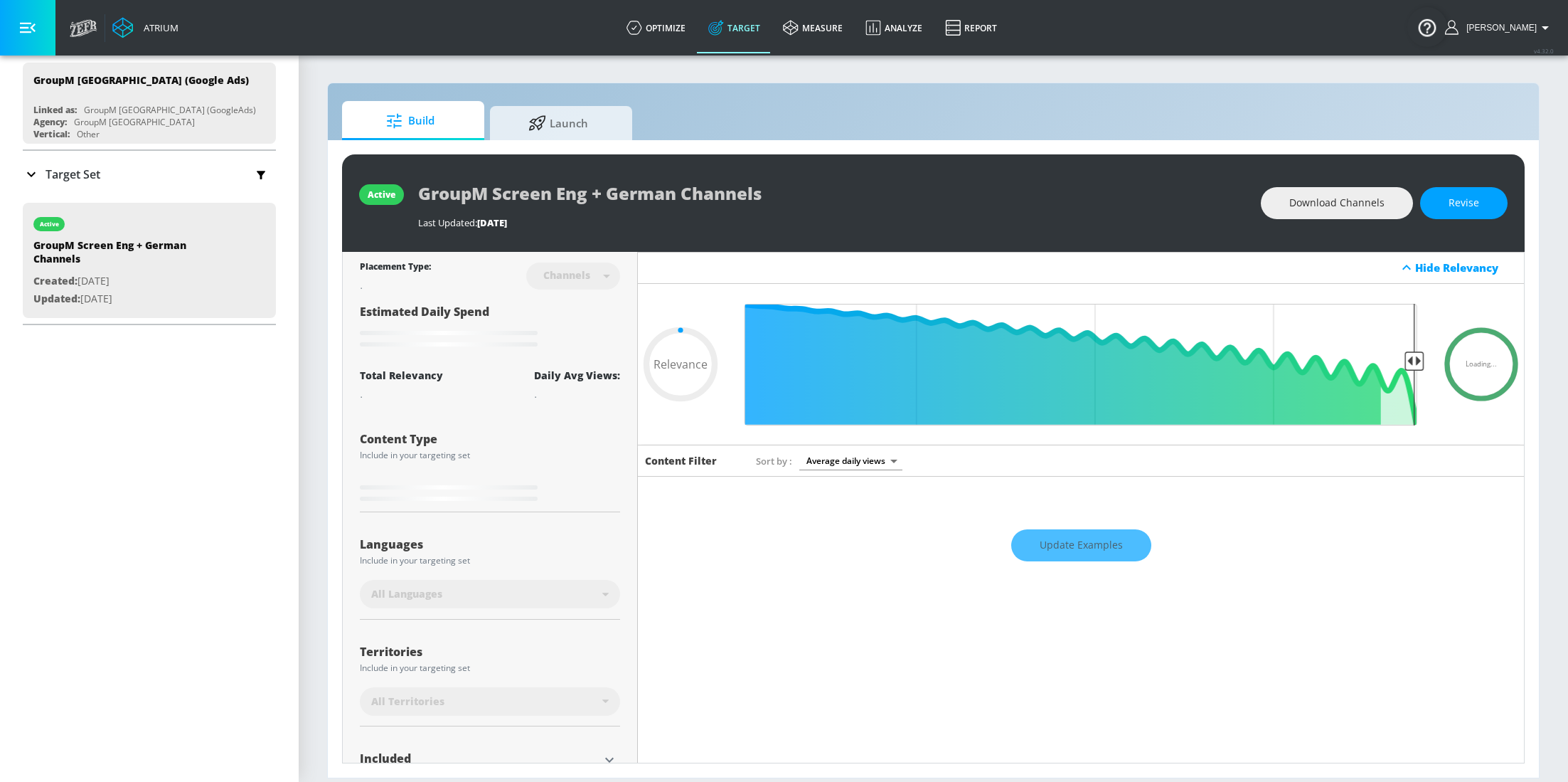
type input "0.6"
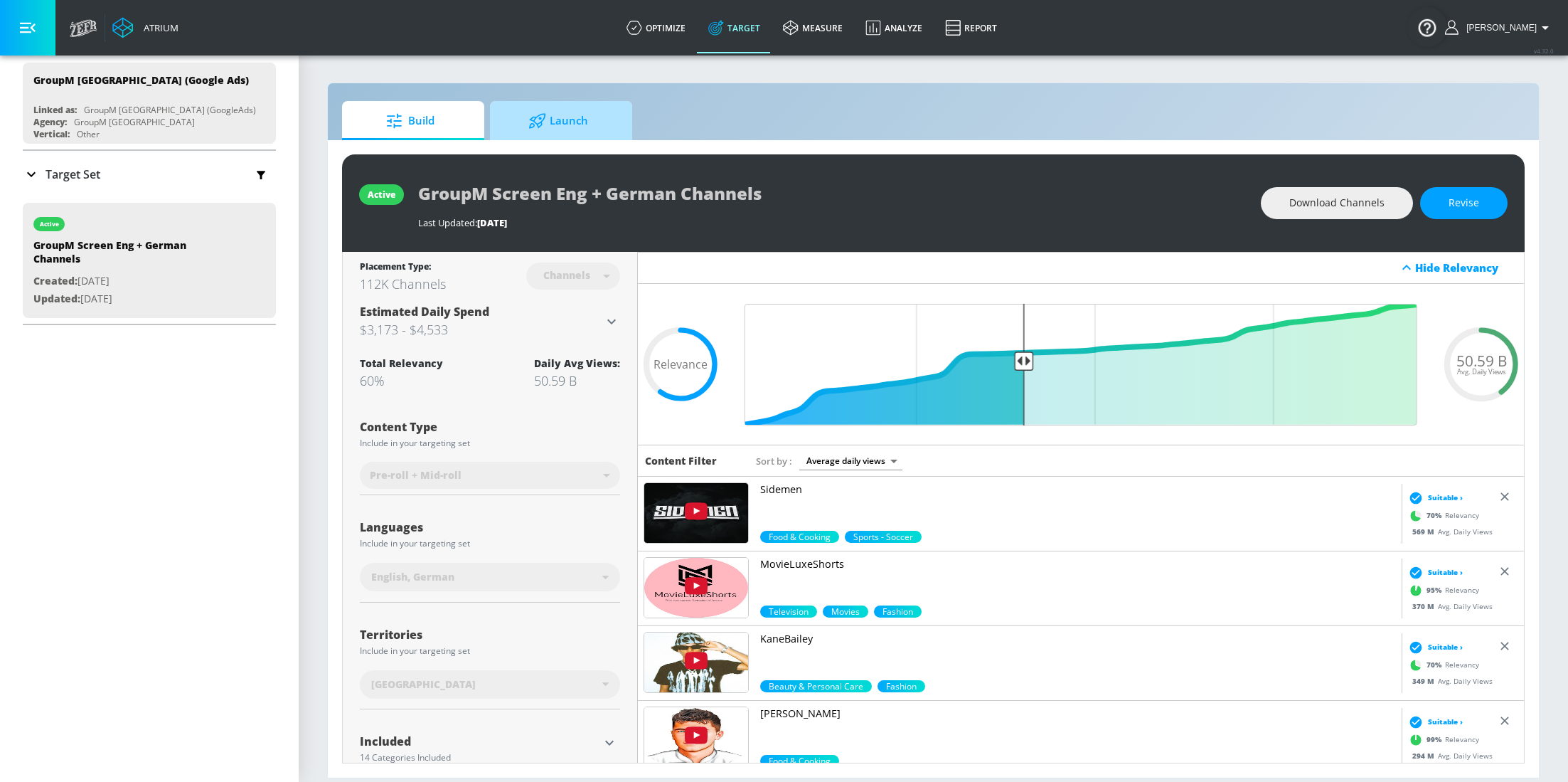
click at [549, 134] on span "Launch" at bounding box center [559, 121] width 108 height 34
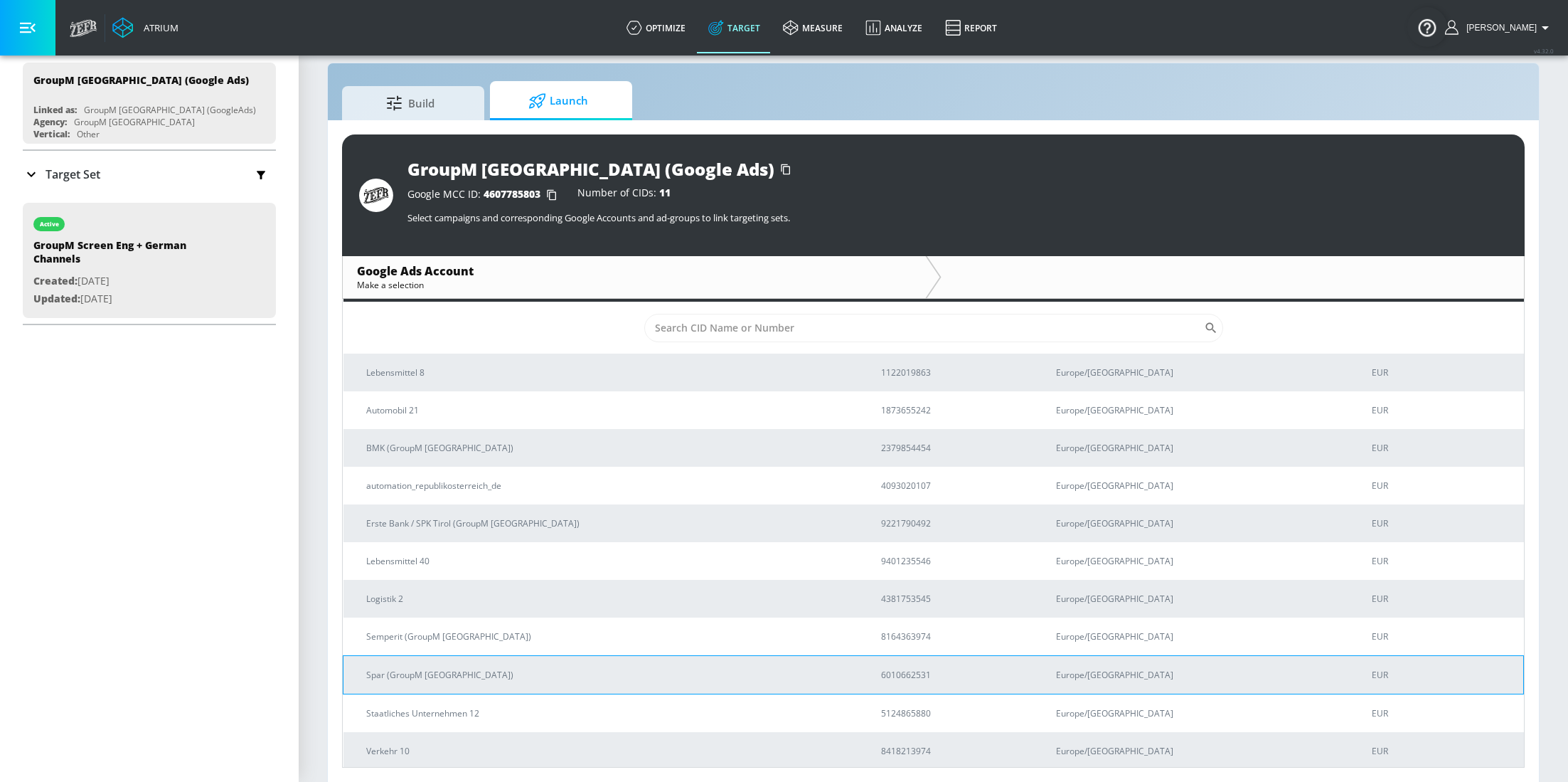
scroll to position [16, 0]
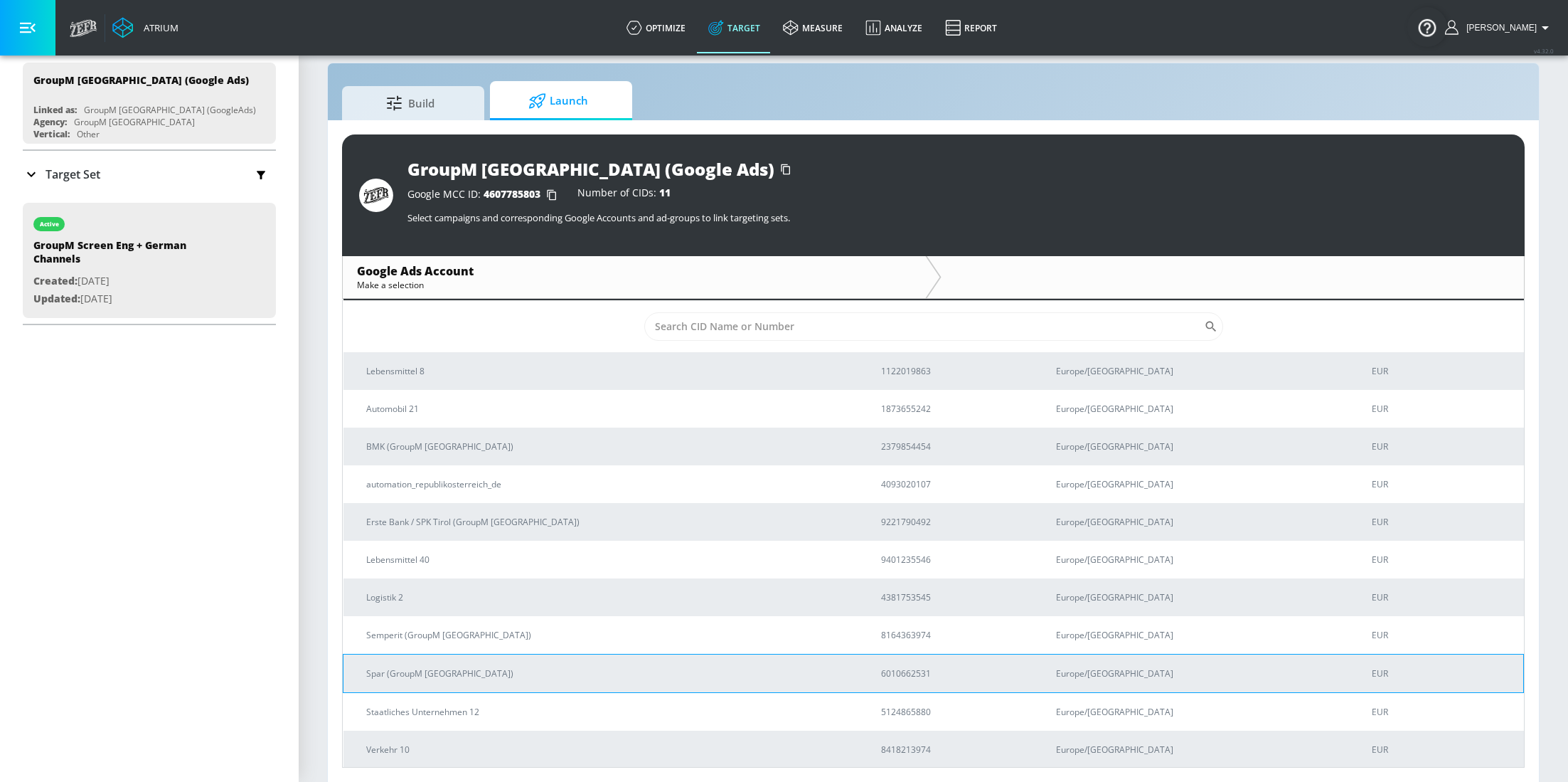
click at [447, 683] on td "Spar (GroupM [GEOGRAPHIC_DATA])" at bounding box center [601, 673] width 515 height 38
